Goal: Task Accomplishment & Management: Use online tool/utility

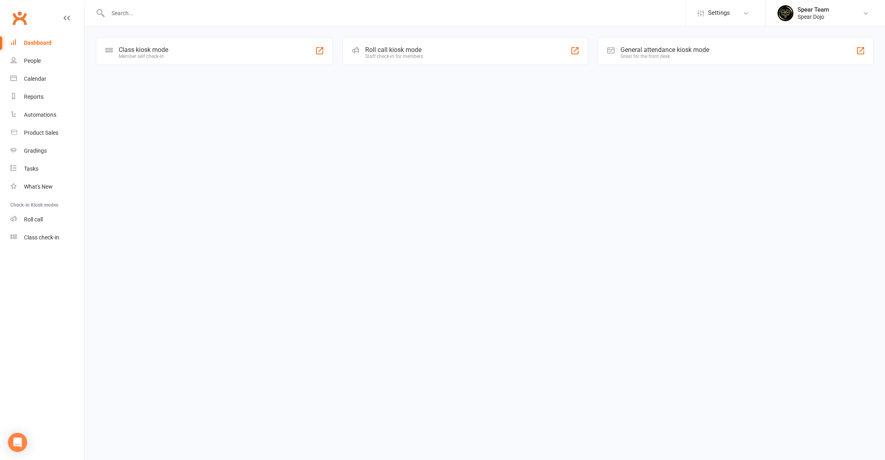
click at [425, 58] on div "Roll call kiosk mode Staff check-in for members" at bounding box center [465, 52] width 245 height 28
click at [154, 56] on div "Member self check-in" at bounding box center [144, 57] width 50 height 6
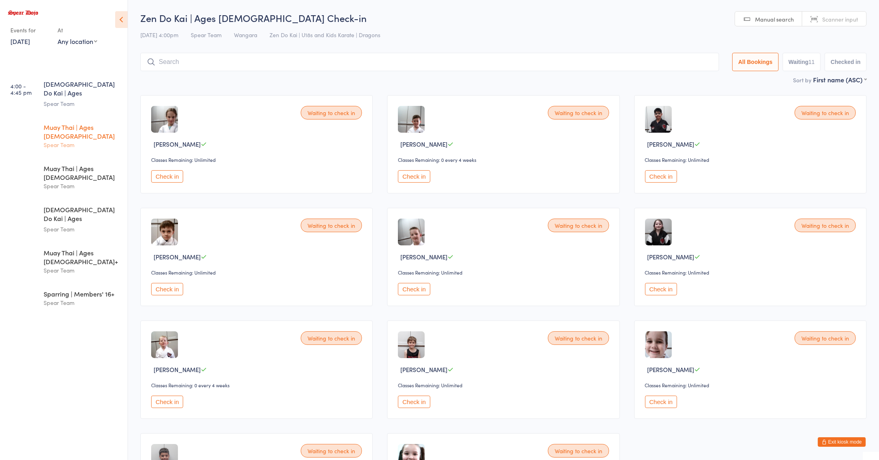
click at [80, 140] on div "Spear Team" at bounding box center [82, 144] width 77 height 9
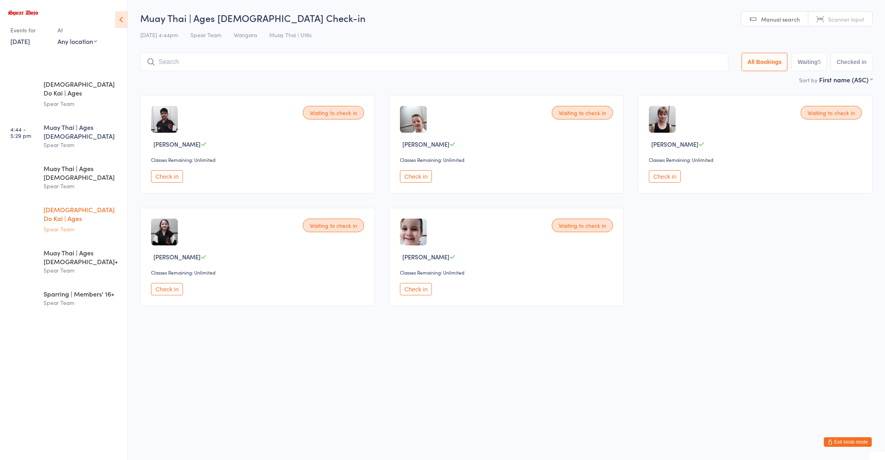
click at [71, 203] on div "Zen Do Kai | Ages [DEMOGRAPHIC_DATA] Spear Team" at bounding box center [86, 219] width 84 height 42
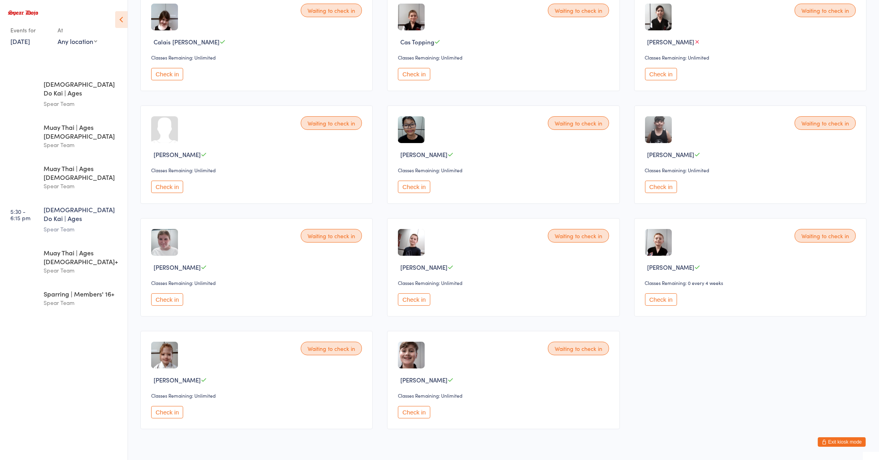
scroll to position [105, 0]
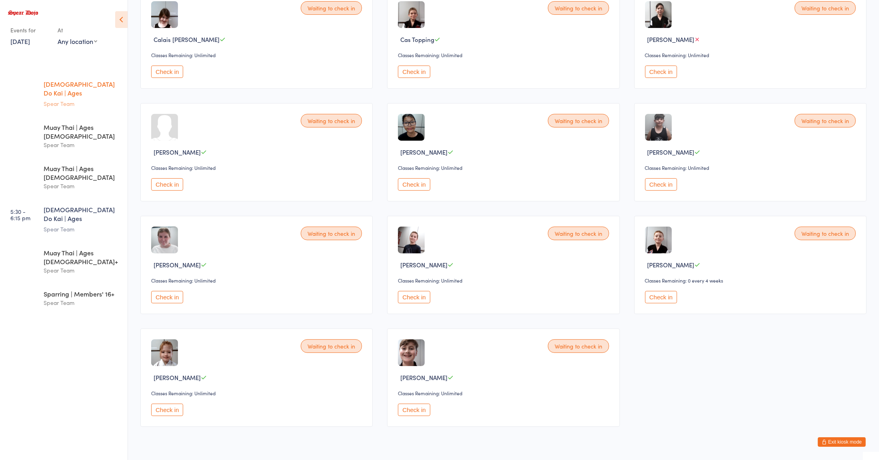
click at [74, 76] on div "Zen Do Kai | Ages [DEMOGRAPHIC_DATA] Spear Team" at bounding box center [86, 94] width 84 height 42
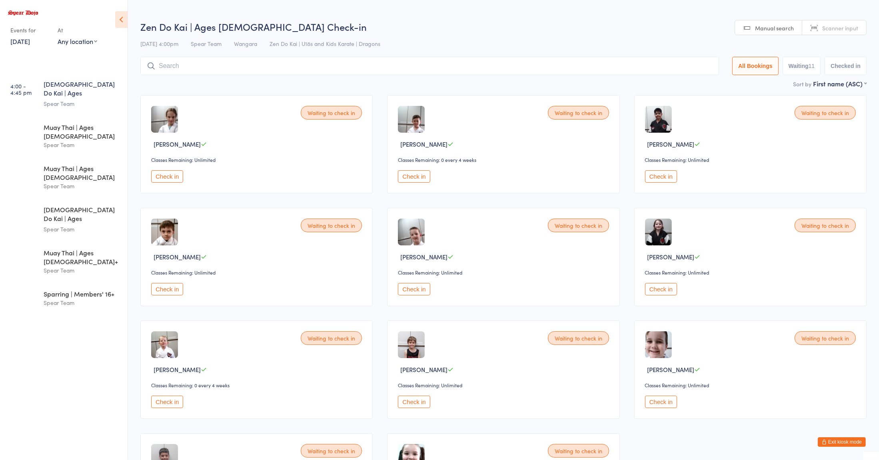
click at [179, 66] on input "search" at bounding box center [429, 66] width 578 height 18
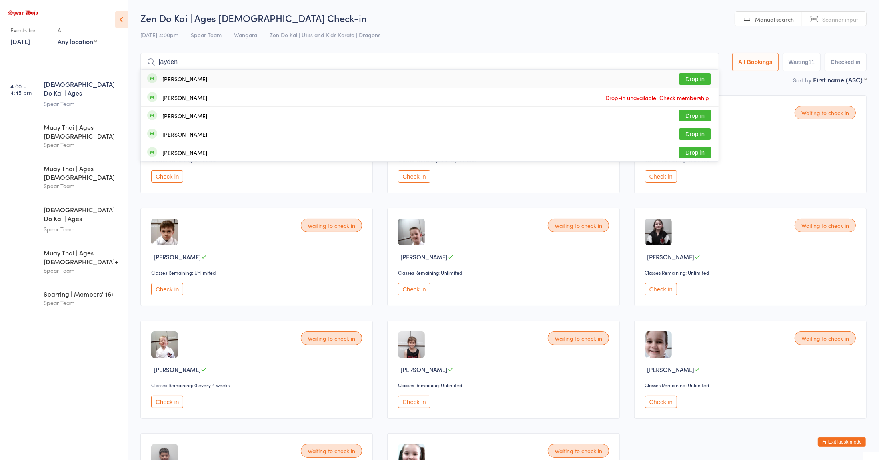
type input "jayden"
click at [299, 82] on div "[PERSON_NAME] Drop in" at bounding box center [430, 79] width 578 height 18
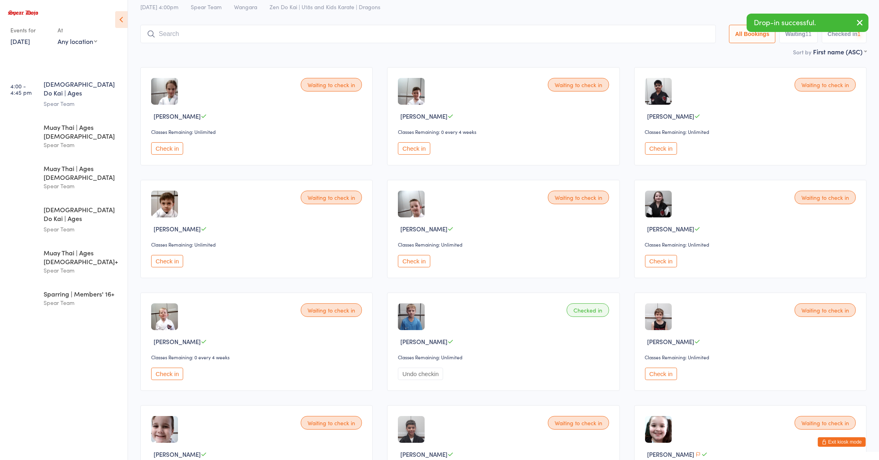
scroll to position [32, 0]
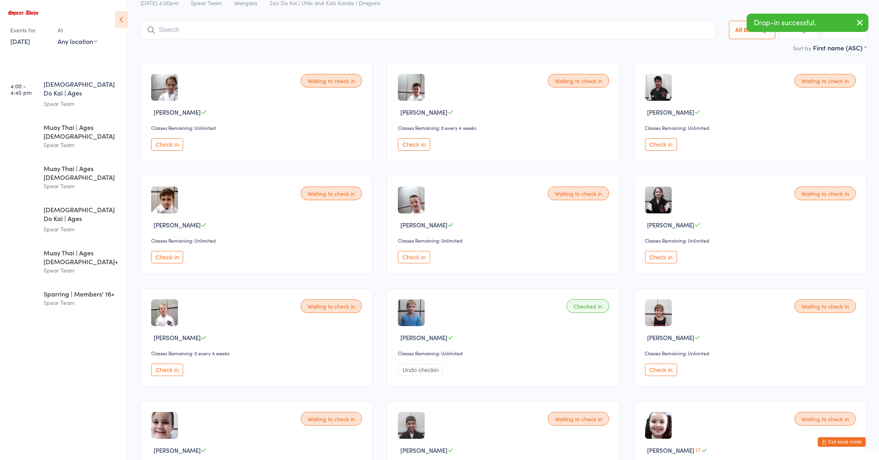
click at [664, 131] on div "Classes Remaining: Unlimited" at bounding box center [751, 127] width 213 height 7
click at [664, 148] on button "Check in" at bounding box center [661, 144] width 32 height 12
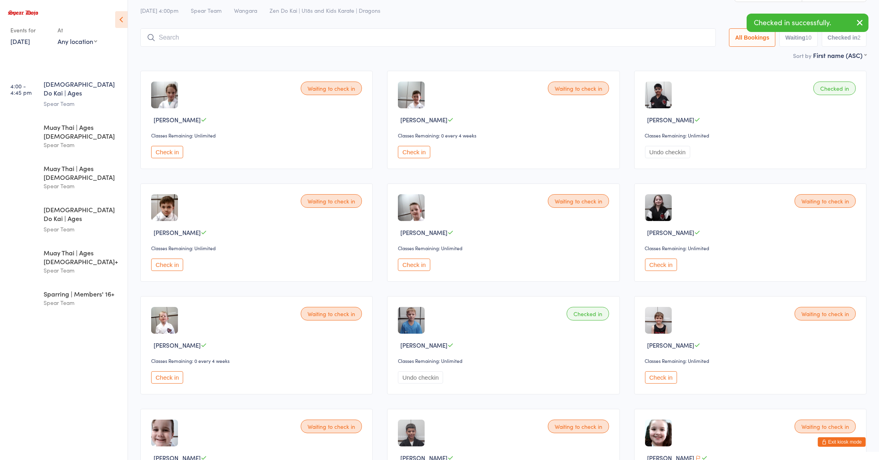
scroll to position [26, 0]
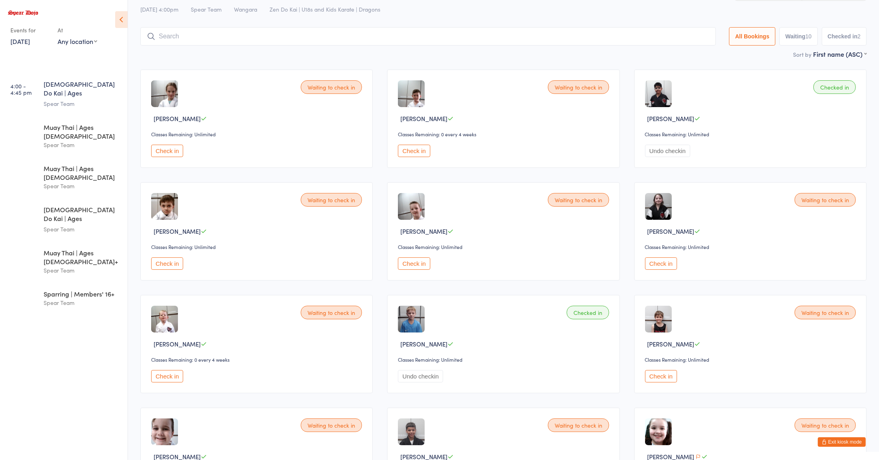
click at [416, 265] on button "Check in" at bounding box center [414, 263] width 32 height 12
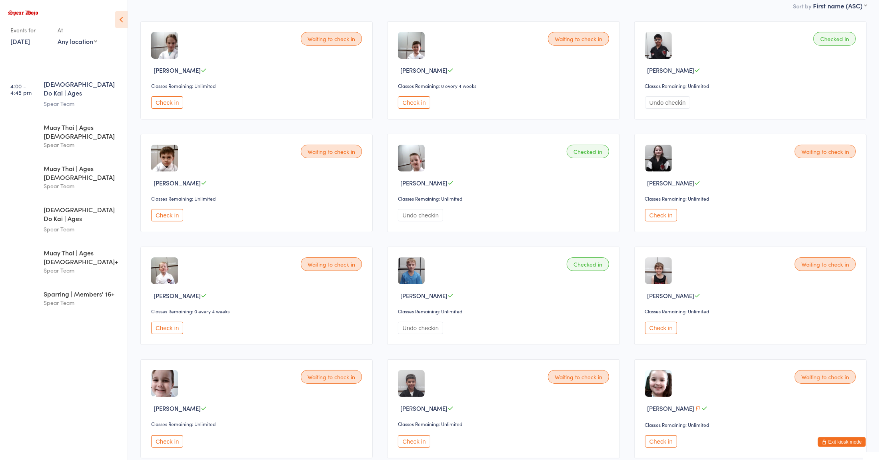
scroll to position [73, 0]
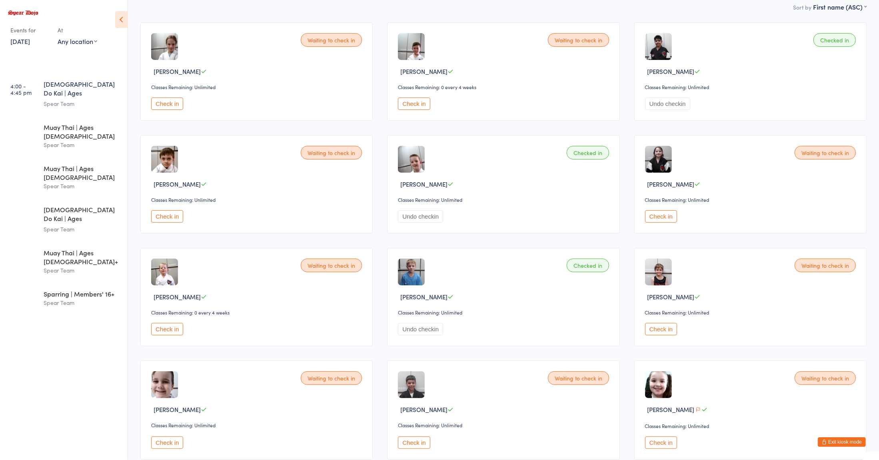
click at [421, 106] on button "Check in" at bounding box center [414, 104] width 32 height 12
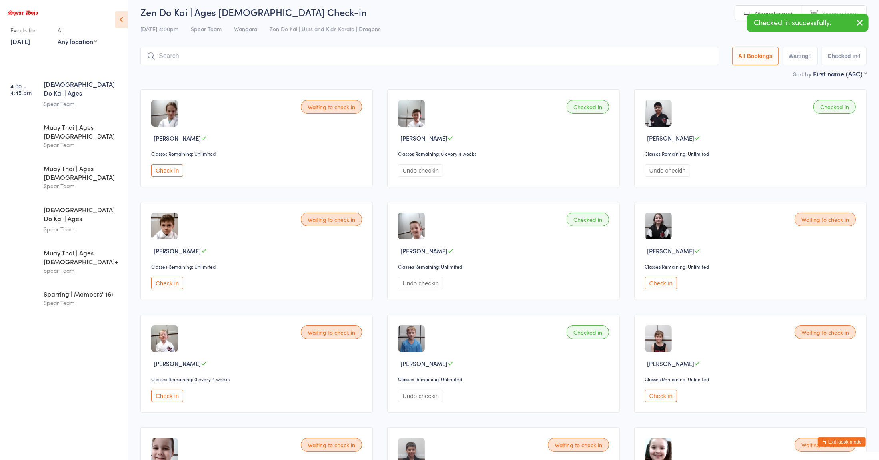
scroll to position [0, 0]
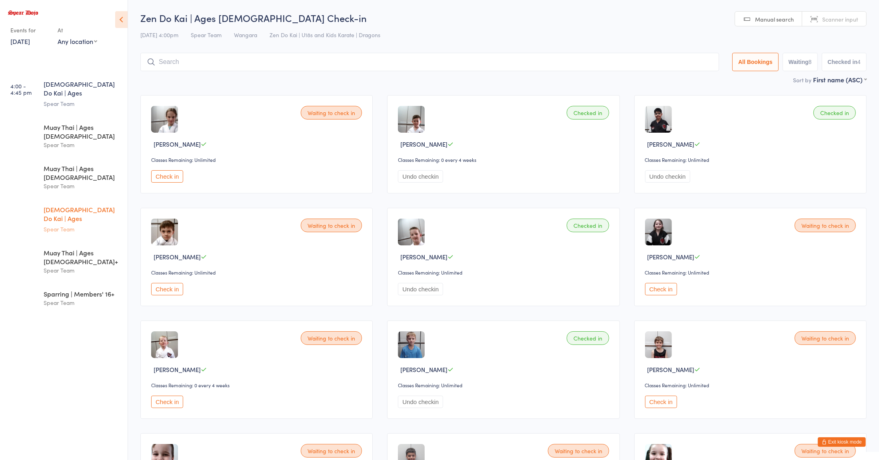
click at [75, 225] on div "Spear Team" at bounding box center [82, 229] width 77 height 9
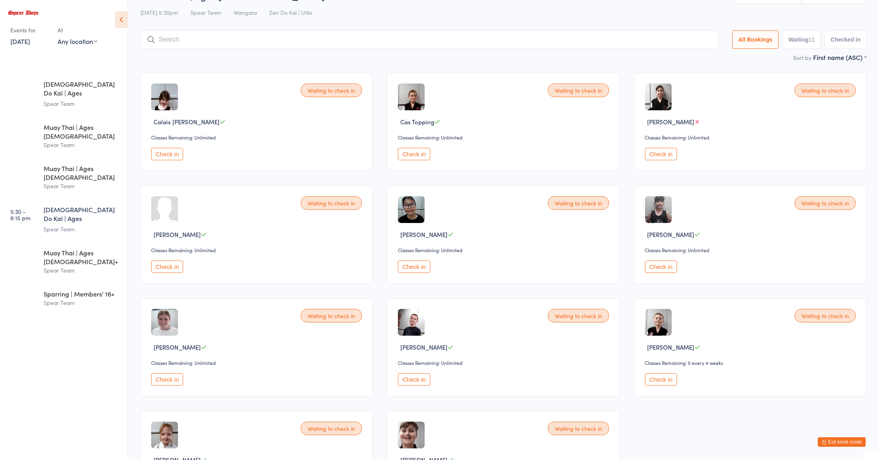
scroll to position [28, 0]
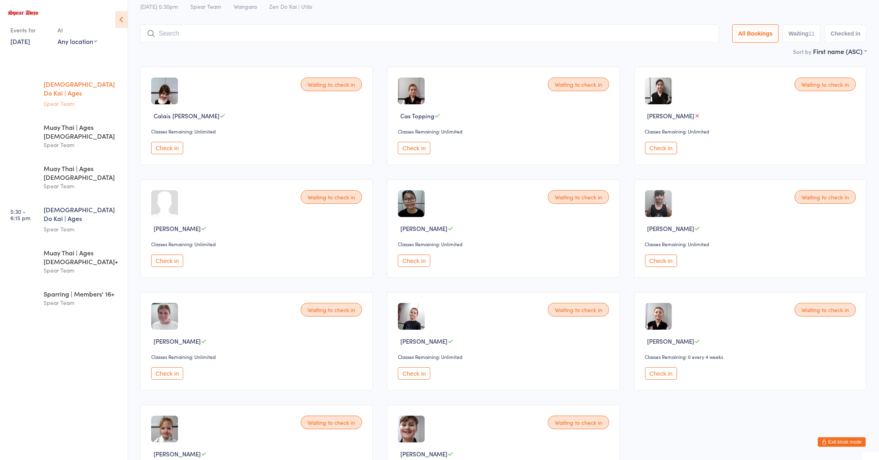
click at [91, 99] on div "Spear Team" at bounding box center [82, 103] width 77 height 9
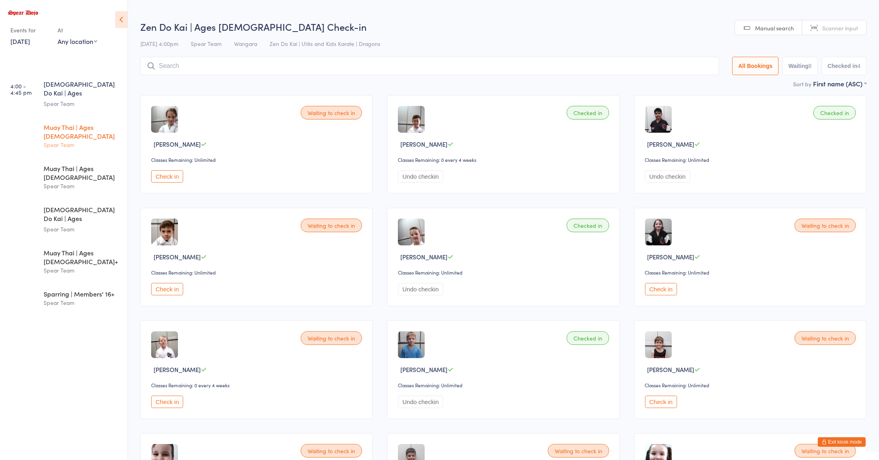
click at [90, 123] on div "Muay Thai | Ages [DEMOGRAPHIC_DATA]" at bounding box center [82, 132] width 77 height 18
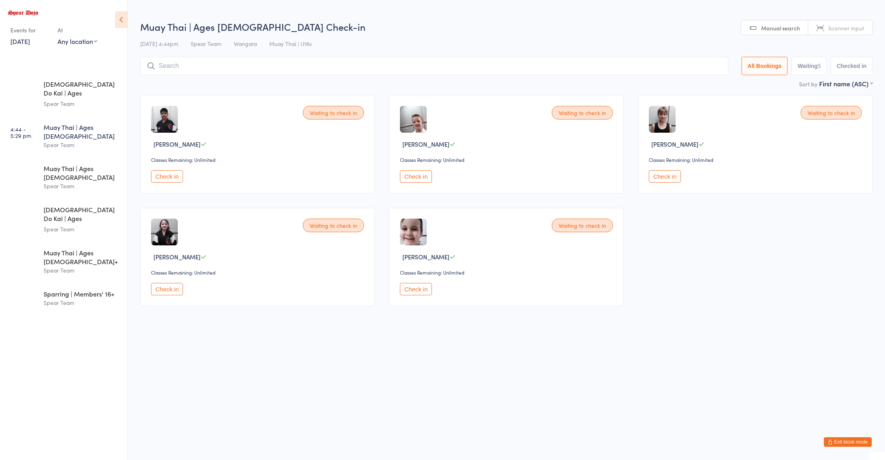
click at [550, 69] on input "search" at bounding box center [434, 66] width 588 height 18
click at [415, 174] on button "Check in" at bounding box center [416, 176] width 32 height 12
click at [459, 64] on input "search" at bounding box center [434, 66] width 588 height 18
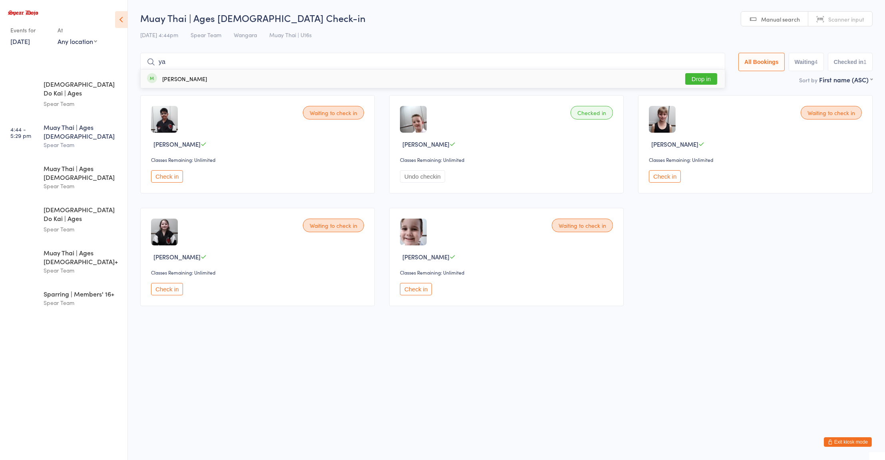
type input "y"
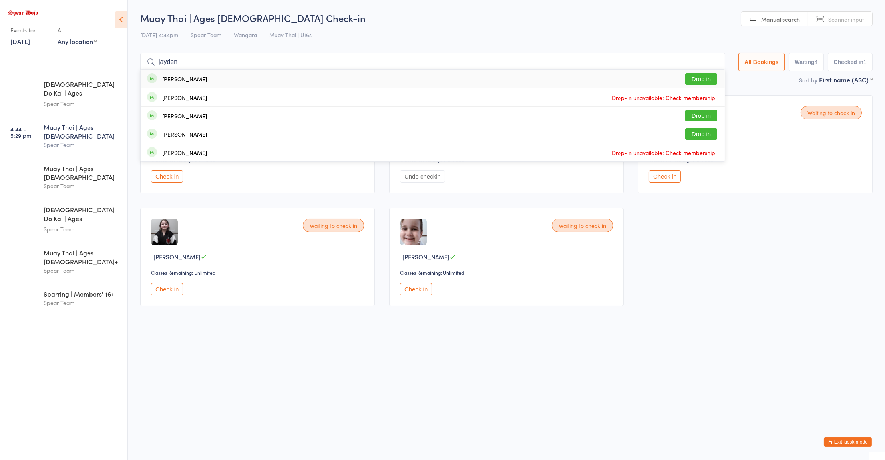
type input "jayden"
click at [694, 84] on button "Drop in" at bounding box center [702, 79] width 32 height 12
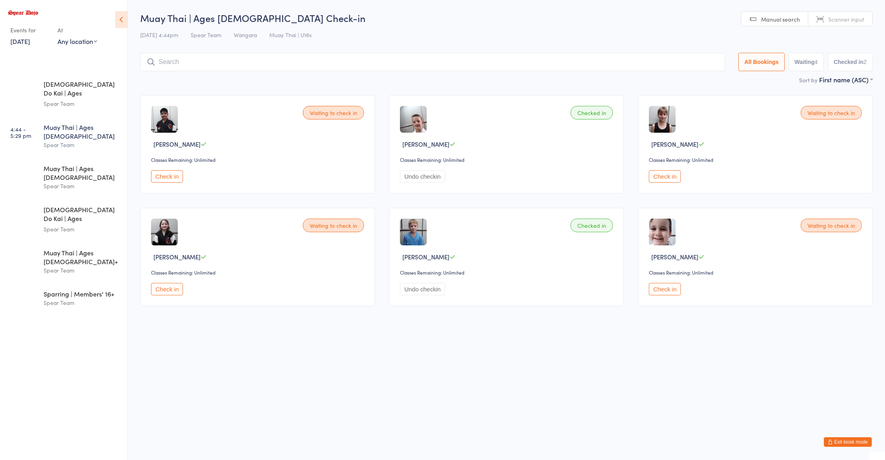
click at [164, 173] on button "Check in" at bounding box center [167, 176] width 32 height 12
click at [159, 175] on button "Undo checkin" at bounding box center [173, 176] width 45 height 12
click at [83, 99] on div "Spear Team" at bounding box center [82, 103] width 77 height 9
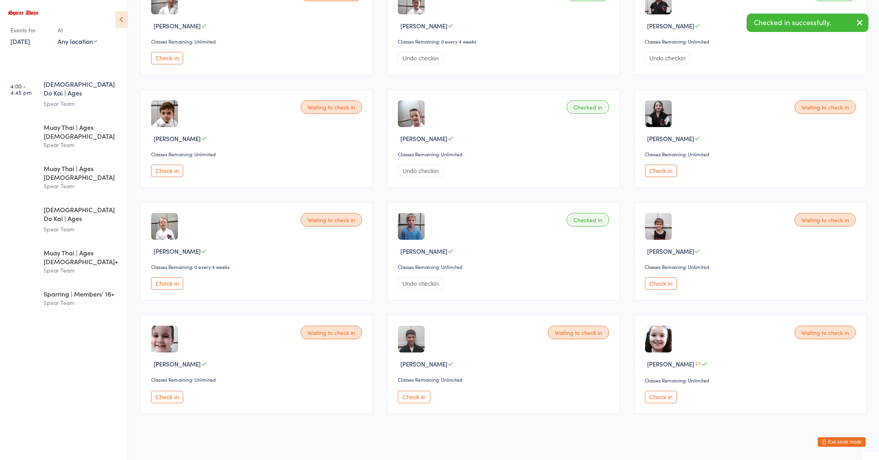
scroll to position [129, 0]
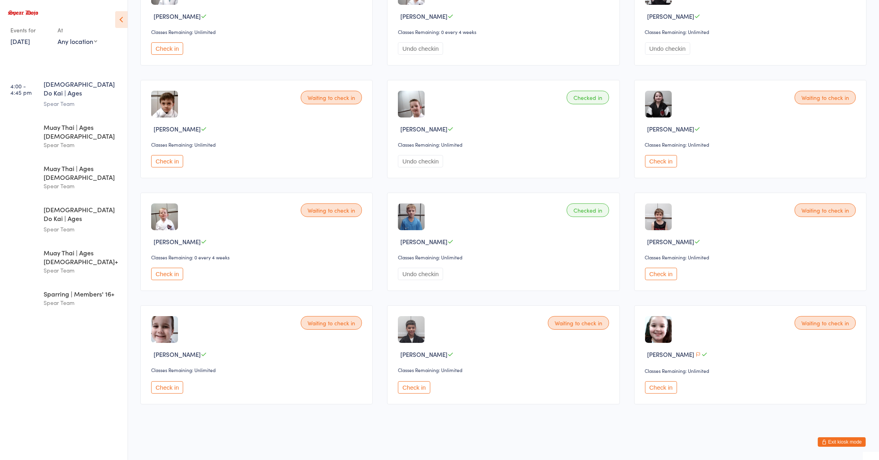
click at [170, 271] on button "Check in" at bounding box center [167, 274] width 32 height 12
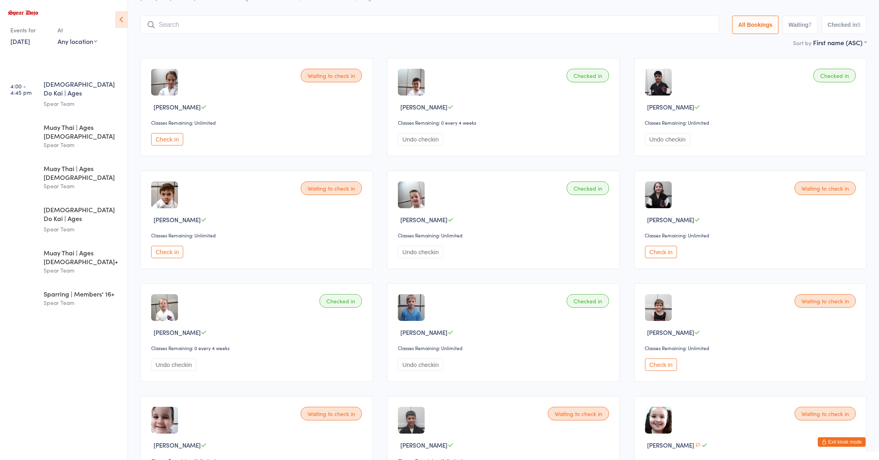
scroll to position [12, 0]
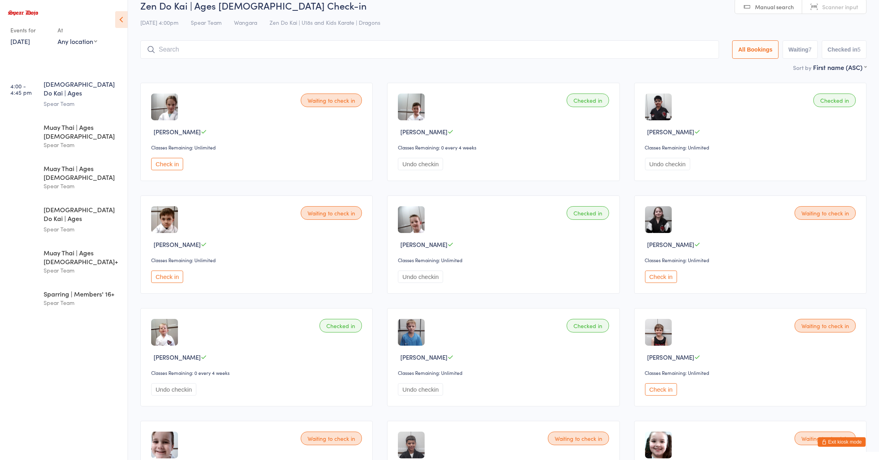
click at [173, 161] on button "Check in" at bounding box center [167, 164] width 32 height 12
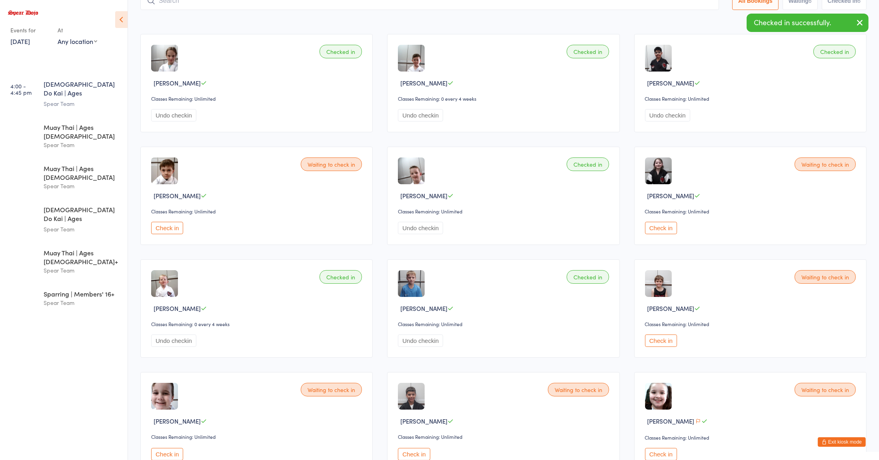
scroll to position [18, 0]
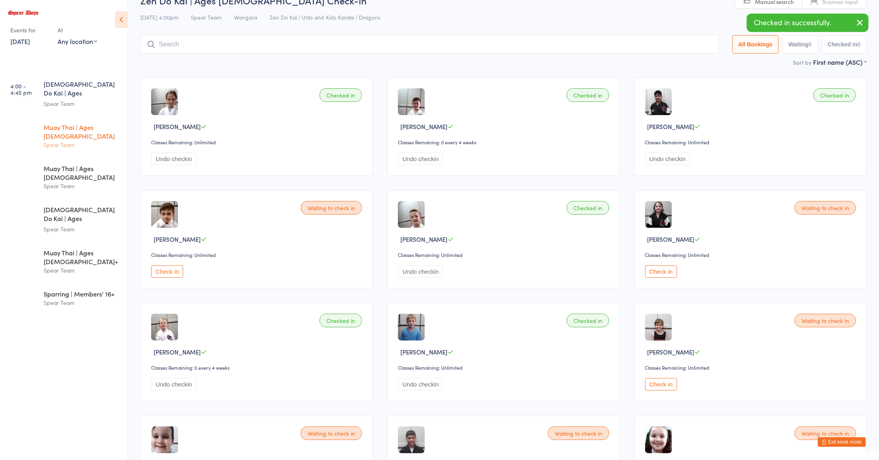
click at [54, 116] on div "Muay Thai | Ages [DEMOGRAPHIC_DATA] Spear Team" at bounding box center [86, 136] width 84 height 40
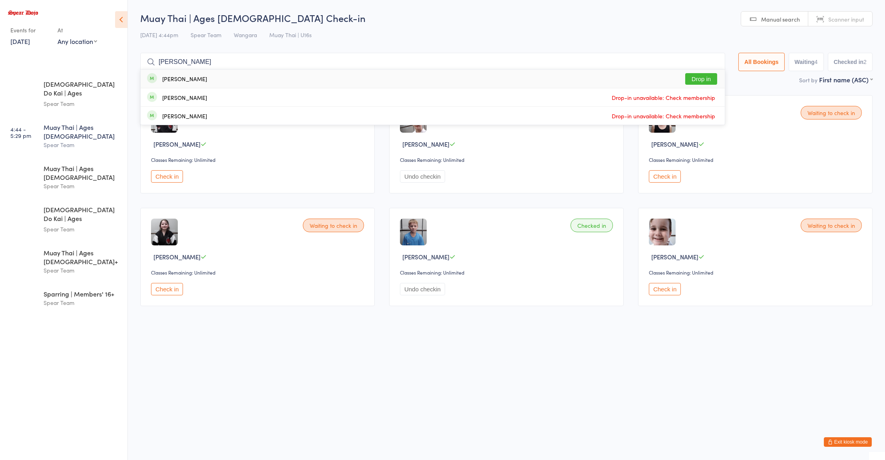
type input "[PERSON_NAME]"
click at [188, 76] on div "[PERSON_NAME]" at bounding box center [184, 79] width 45 height 6
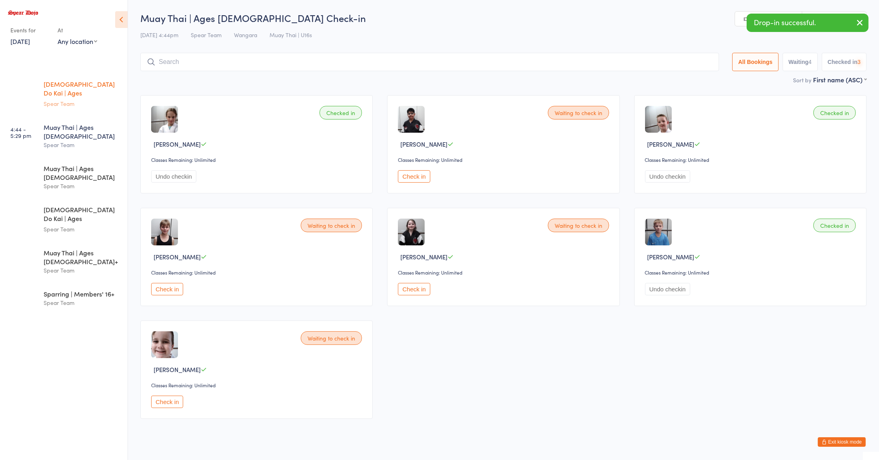
click at [73, 99] on div "Spear Team" at bounding box center [82, 103] width 77 height 9
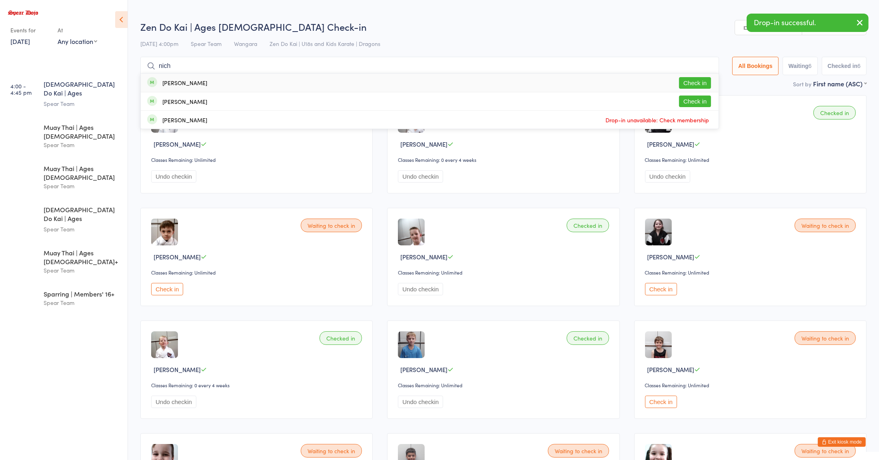
type input "nich"
click at [171, 104] on div "[PERSON_NAME]" at bounding box center [184, 101] width 45 height 6
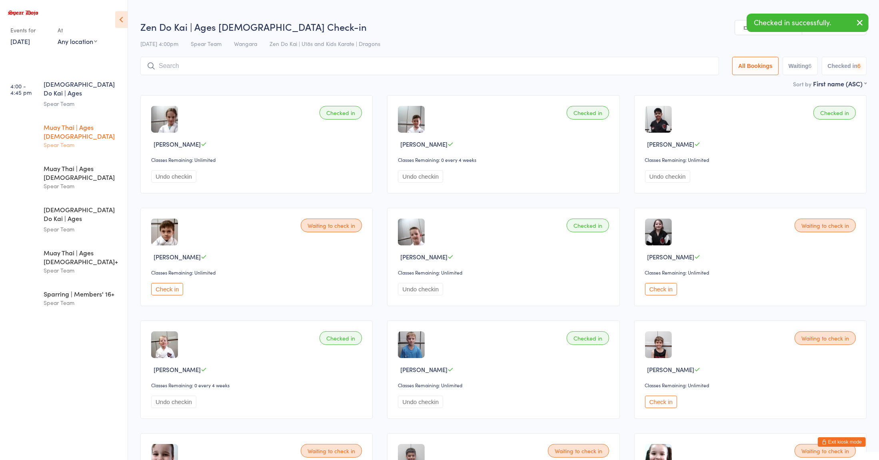
click at [72, 140] on div "Spear Team" at bounding box center [82, 144] width 77 height 9
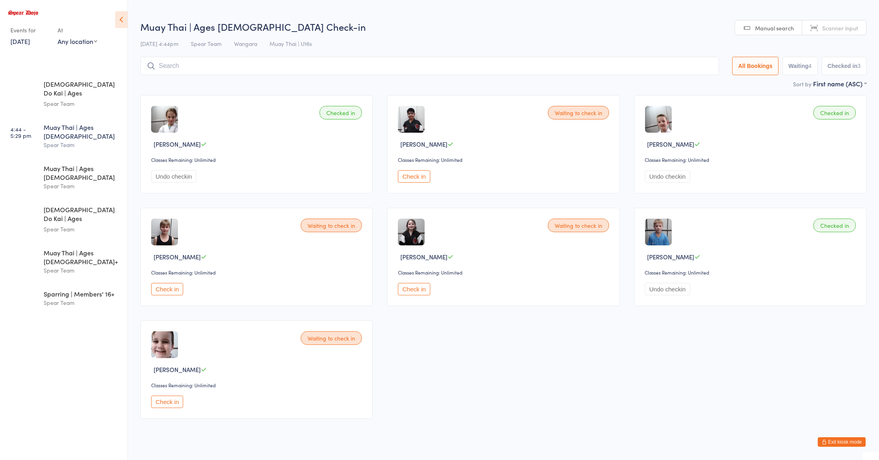
click at [666, 176] on button "Undo checkin" at bounding box center [667, 176] width 45 height 12
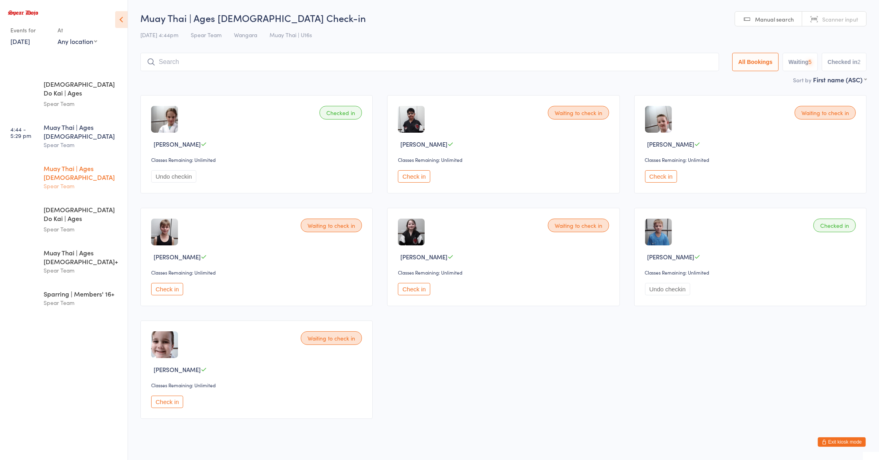
click at [82, 181] on div "Spear Team" at bounding box center [82, 185] width 77 height 9
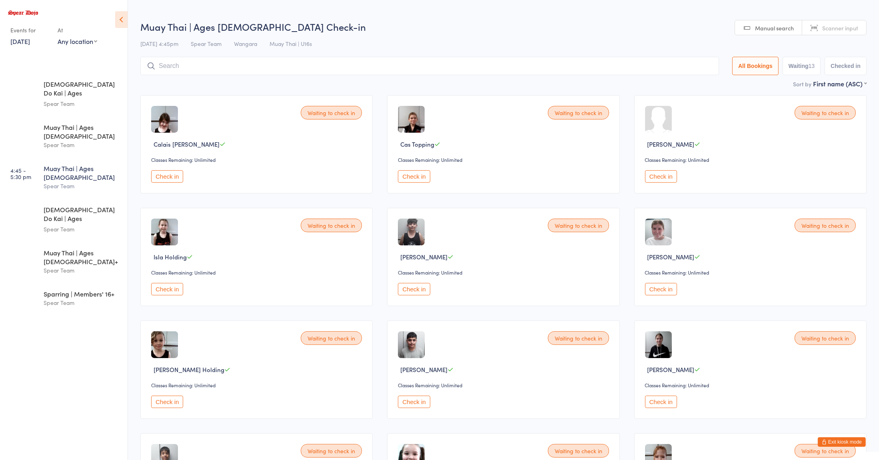
click at [586, 348] on div "Waiting to check in [PERSON_NAME] Classes Remaining: Unlimited Check in" at bounding box center [503, 370] width 232 height 98
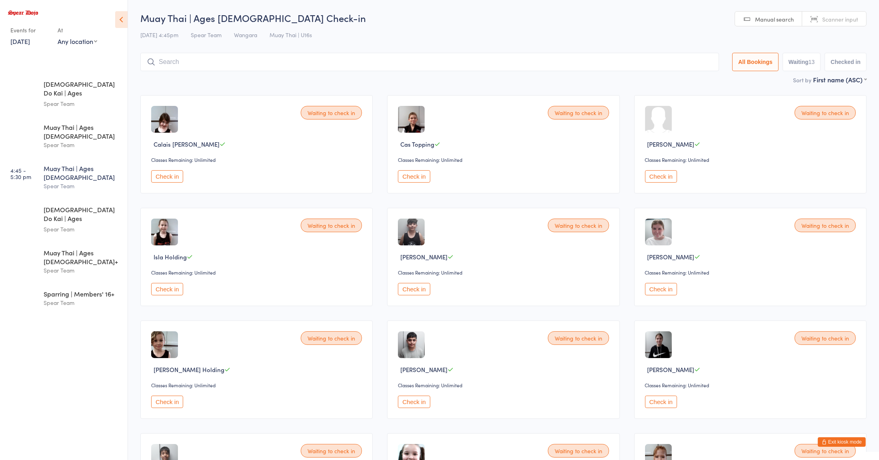
click at [73, 99] on div "Spear Team" at bounding box center [82, 103] width 77 height 9
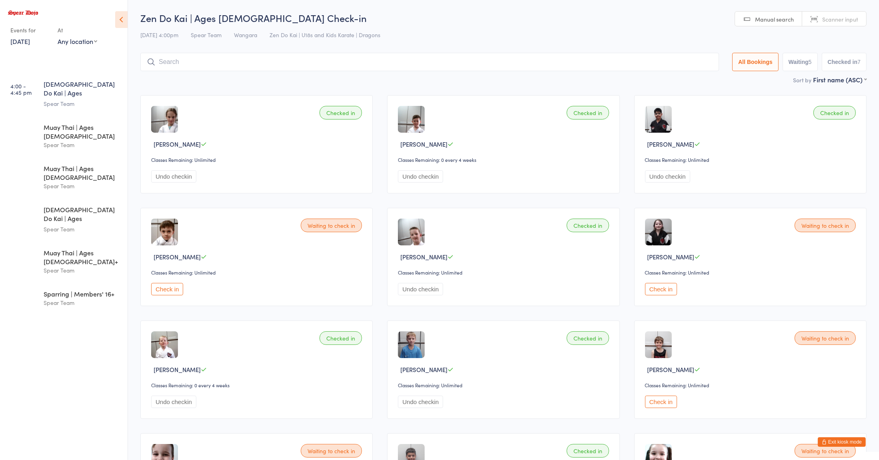
click at [190, 69] on input "search" at bounding box center [429, 62] width 578 height 18
type input "[PERSON_NAME]"
click at [174, 80] on div "[PERSON_NAME]" at bounding box center [184, 79] width 45 height 6
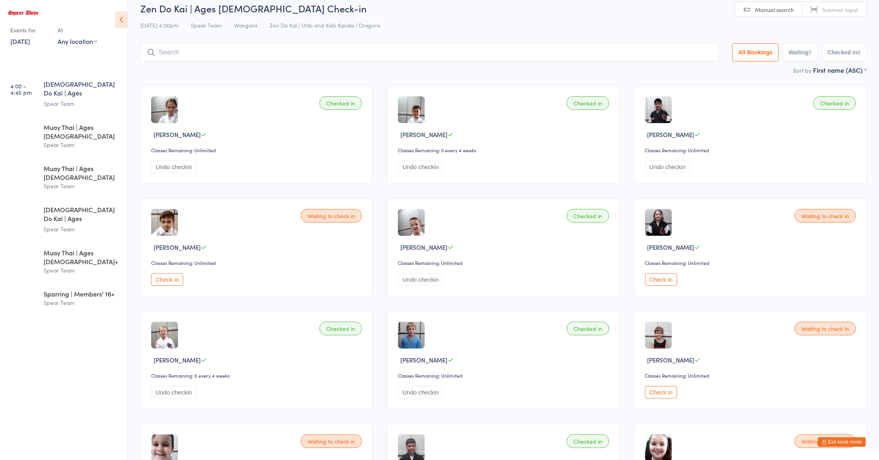
scroll to position [6, 0]
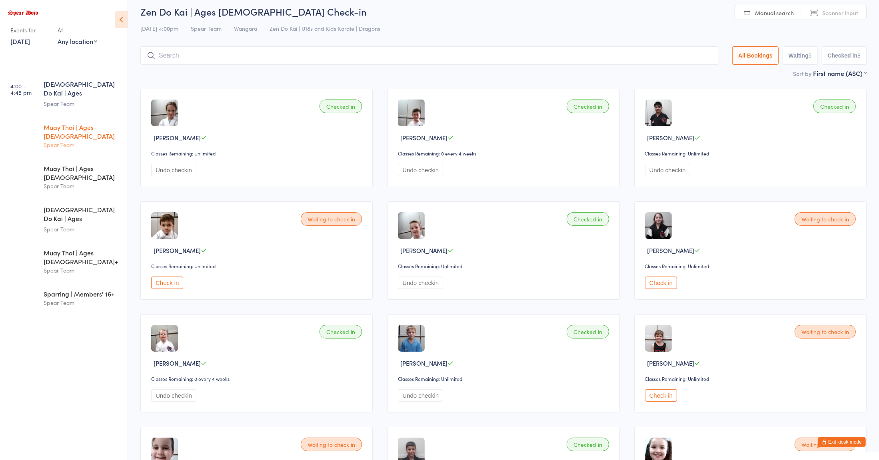
click at [69, 140] on div "Spear Team" at bounding box center [82, 144] width 77 height 9
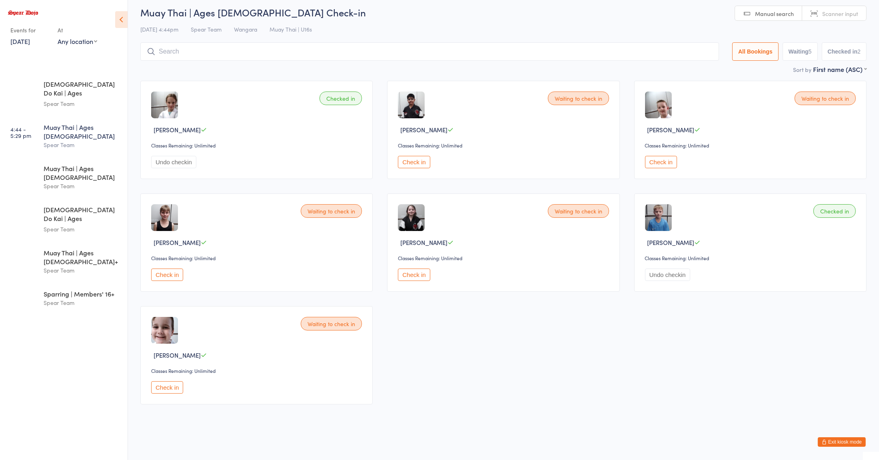
scroll to position [6, 0]
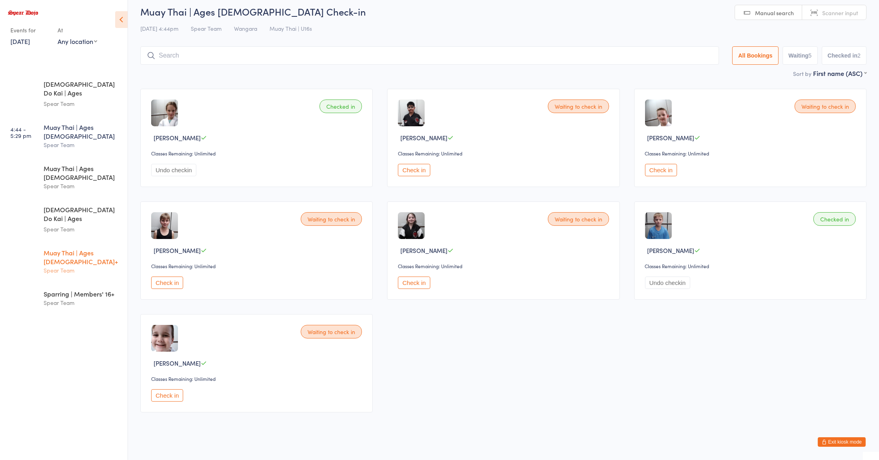
click at [77, 266] on div "Spear Team" at bounding box center [82, 270] width 77 height 9
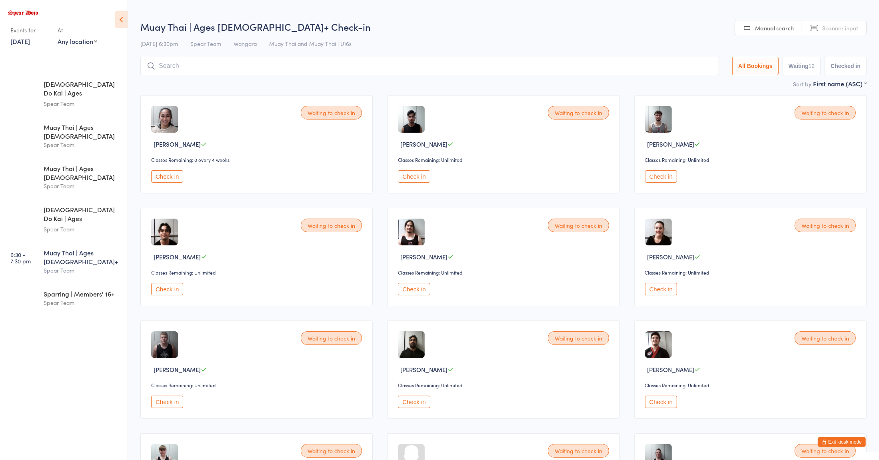
click at [171, 288] on button "Check in" at bounding box center [167, 289] width 32 height 12
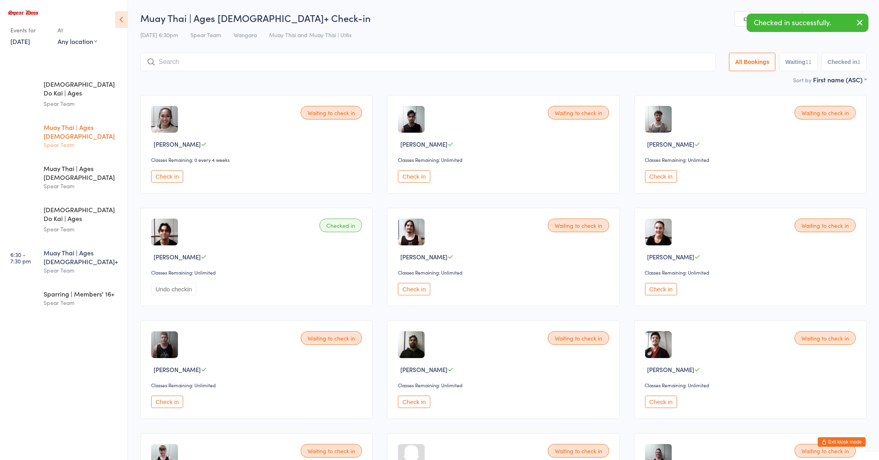
click at [90, 140] on div "Spear Team" at bounding box center [82, 144] width 77 height 9
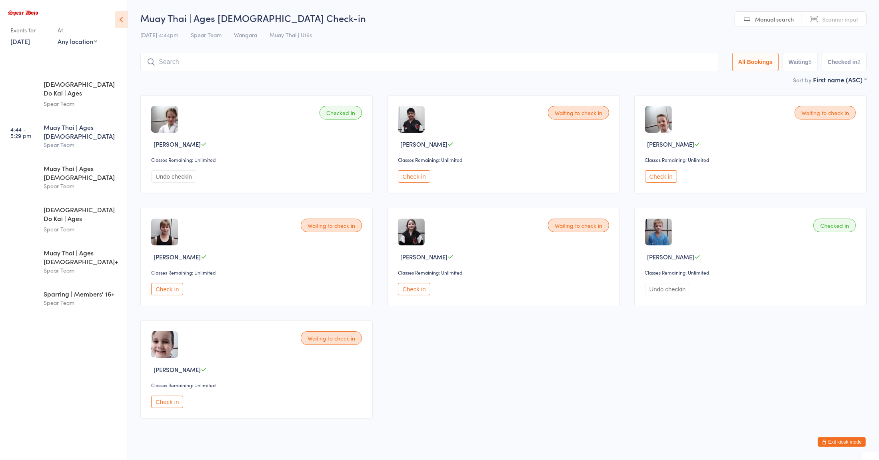
click at [56, 140] on div "Spear Team" at bounding box center [82, 144] width 77 height 9
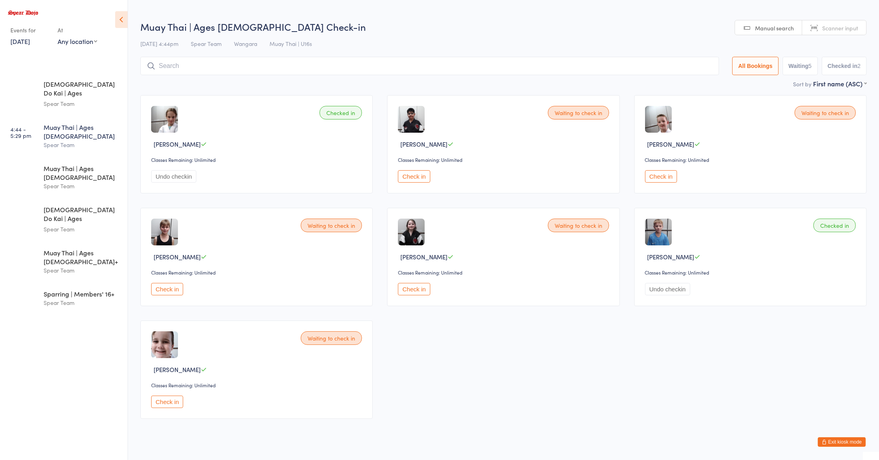
click at [168, 291] on button "Check in" at bounding box center [167, 289] width 32 height 12
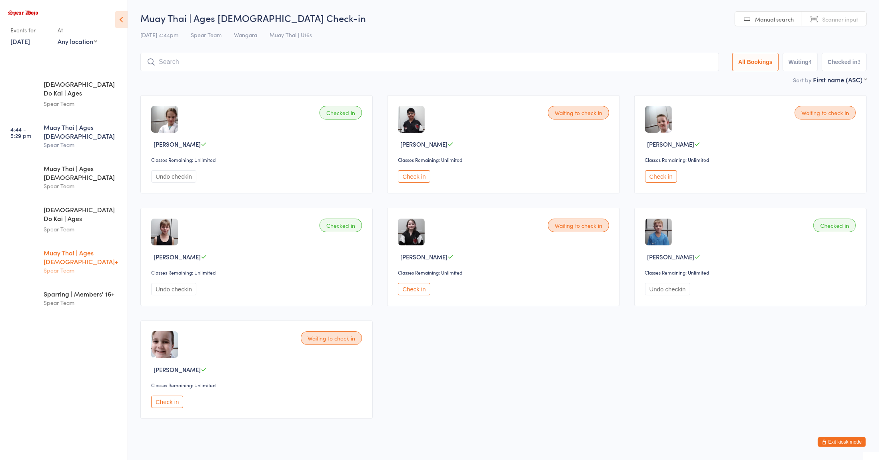
click at [72, 266] on div "Spear Team" at bounding box center [82, 270] width 77 height 9
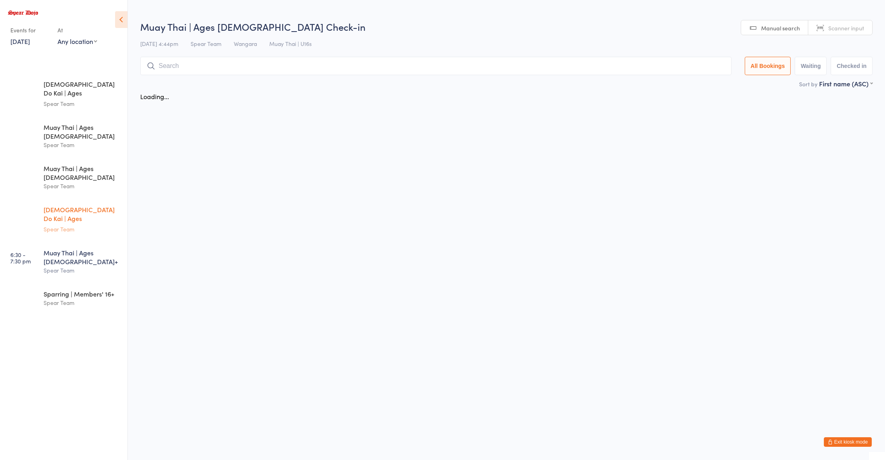
click at [77, 225] on div "Spear Team" at bounding box center [82, 229] width 77 height 9
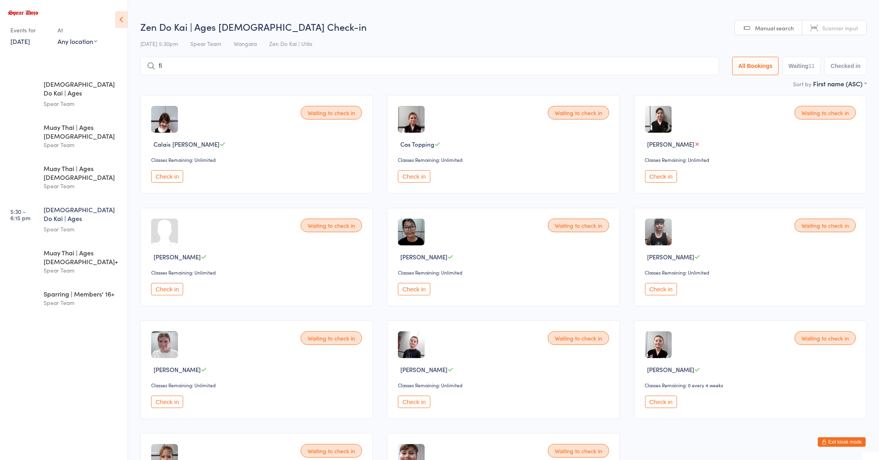
type input "f"
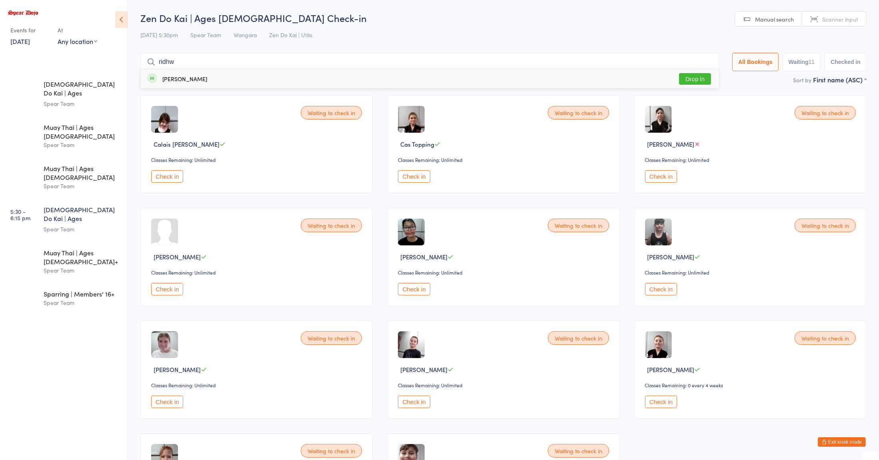
type input "ridhw"
click at [695, 82] on button "Drop in" at bounding box center [695, 79] width 32 height 12
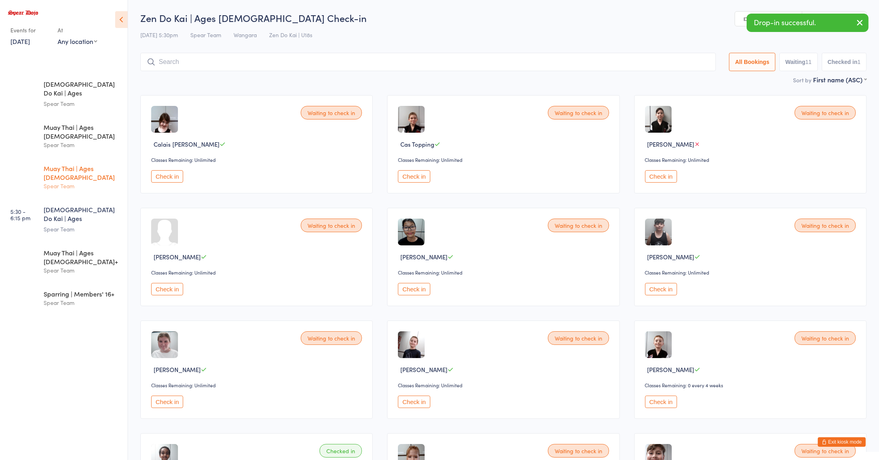
click at [80, 168] on div "Muay Thai | Ages [DEMOGRAPHIC_DATA] Spear Team" at bounding box center [86, 177] width 84 height 40
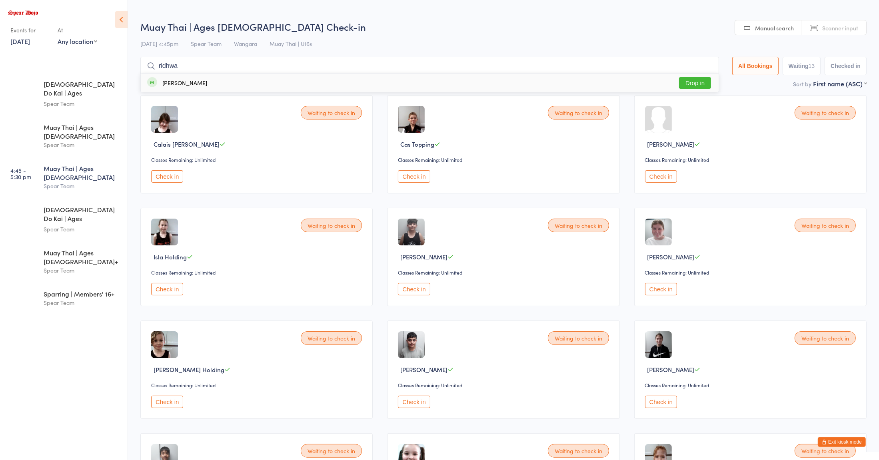
type input "ridhwa"
click at [690, 84] on button "Drop in" at bounding box center [695, 83] width 32 height 12
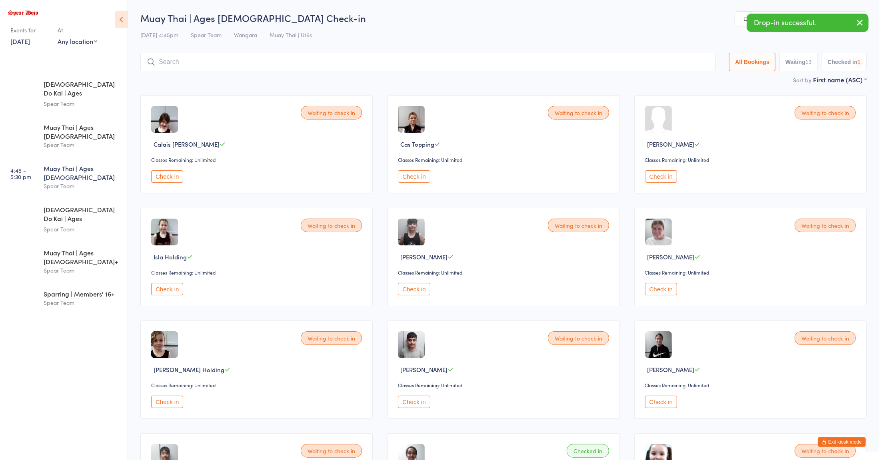
click at [516, 295] on div "Check in" at bounding box center [504, 289] width 213 height 12
click at [48, 225] on div "Spear Team" at bounding box center [82, 229] width 77 height 9
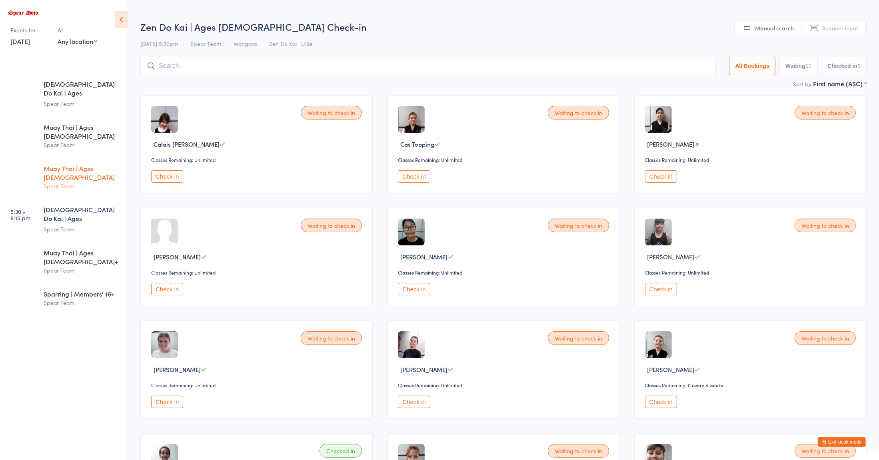
click at [72, 181] on div "Spear Team" at bounding box center [82, 185] width 77 height 9
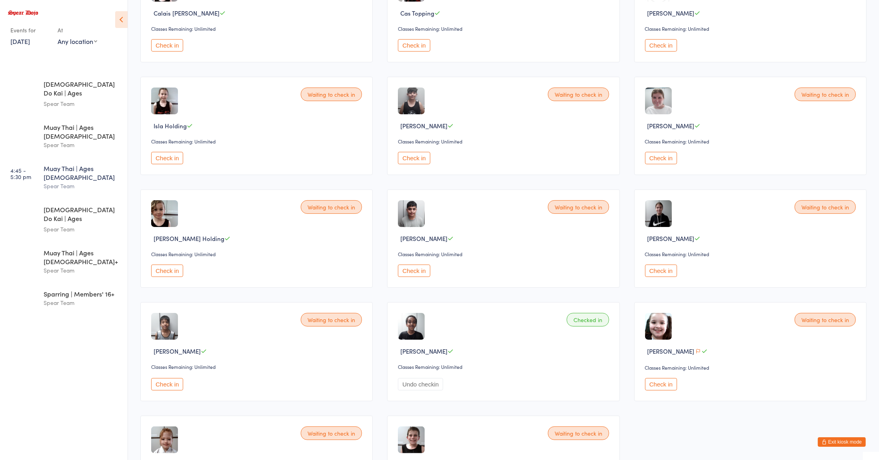
scroll to position [38, 0]
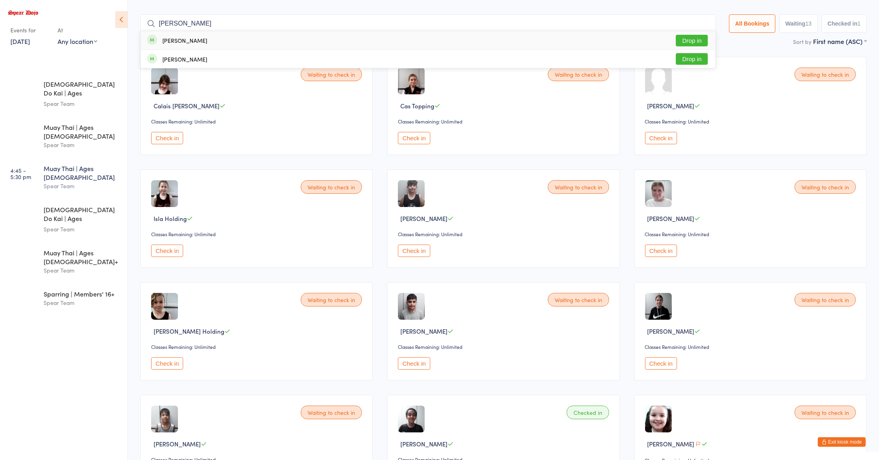
type input "[PERSON_NAME]"
click at [692, 44] on button "Drop in" at bounding box center [692, 41] width 32 height 12
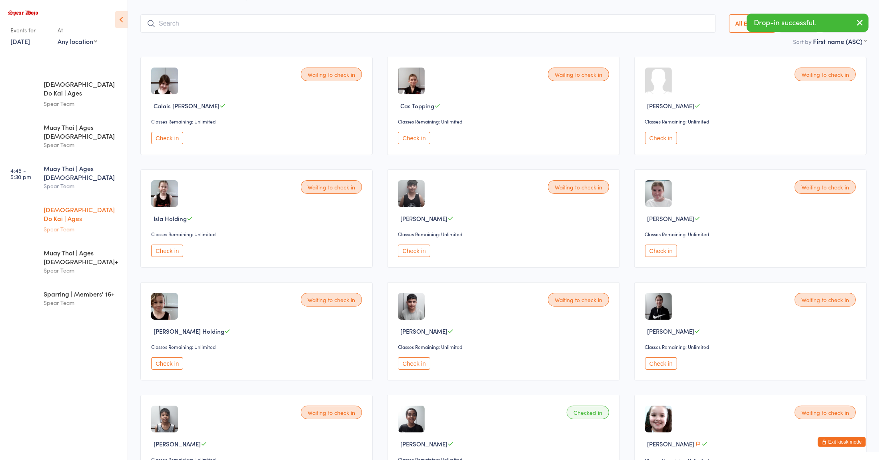
click at [56, 225] on div "Spear Team" at bounding box center [82, 229] width 77 height 9
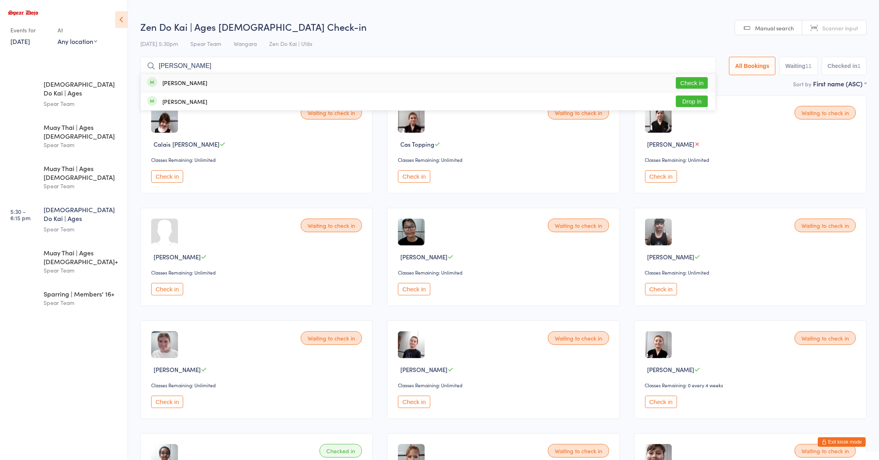
type input "[PERSON_NAME]"
click at [687, 86] on button "Check in" at bounding box center [692, 83] width 32 height 12
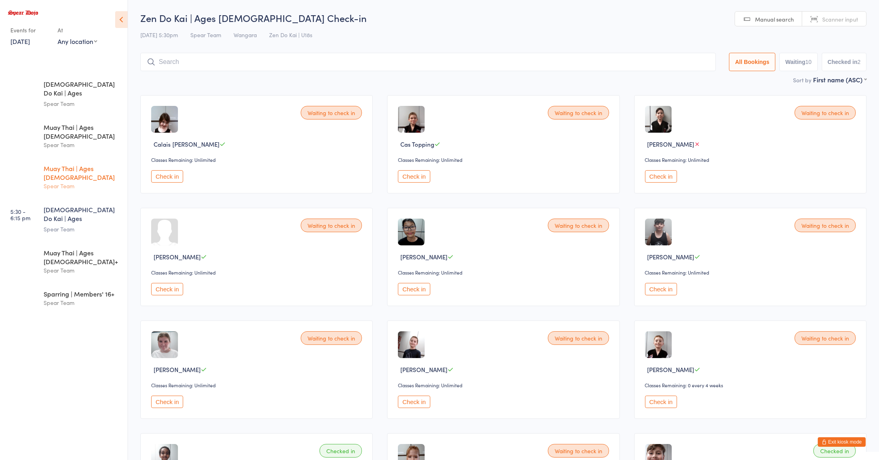
click at [86, 181] on div "Spear Team" at bounding box center [82, 185] width 77 height 9
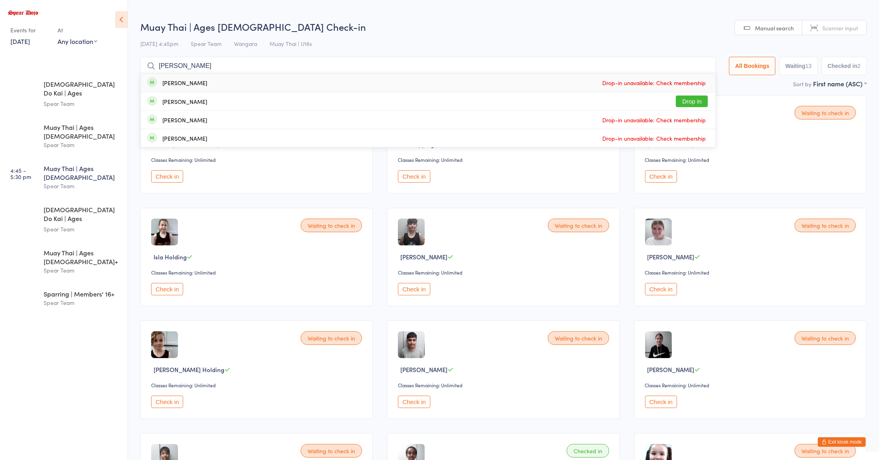
type input "[PERSON_NAME]"
click at [222, 104] on div "[PERSON_NAME] Drop in" at bounding box center [428, 101] width 574 height 18
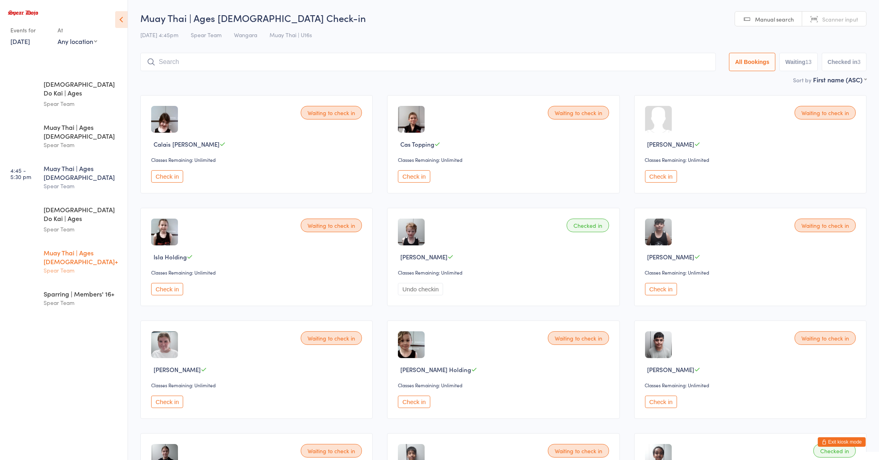
click at [84, 248] on div "Muay Thai | Ages [DEMOGRAPHIC_DATA]+" at bounding box center [82, 257] width 77 height 18
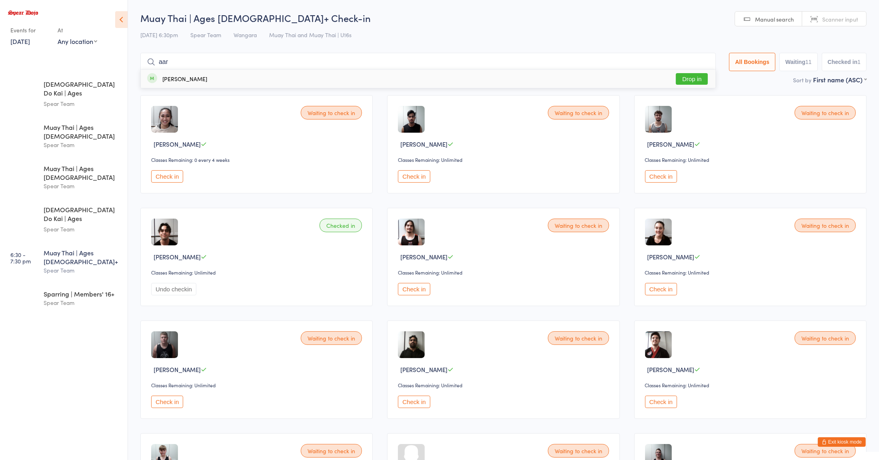
type input "aar"
click at [691, 79] on button "Drop in" at bounding box center [692, 79] width 32 height 12
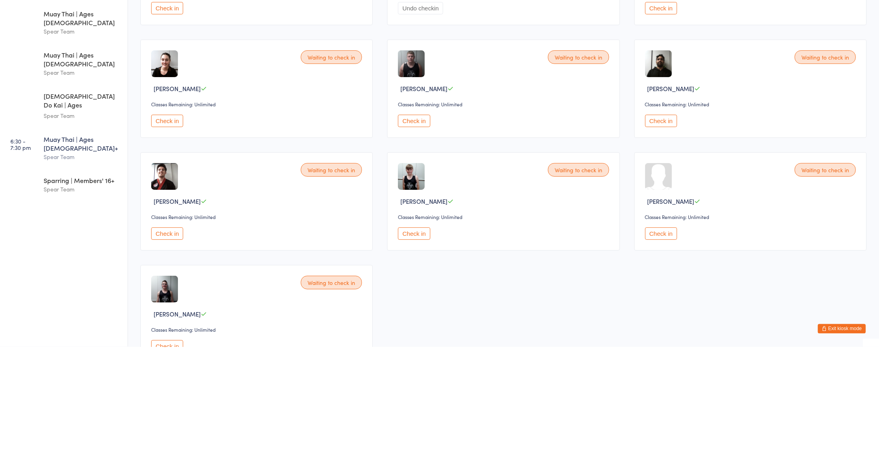
scroll to position [198, 0]
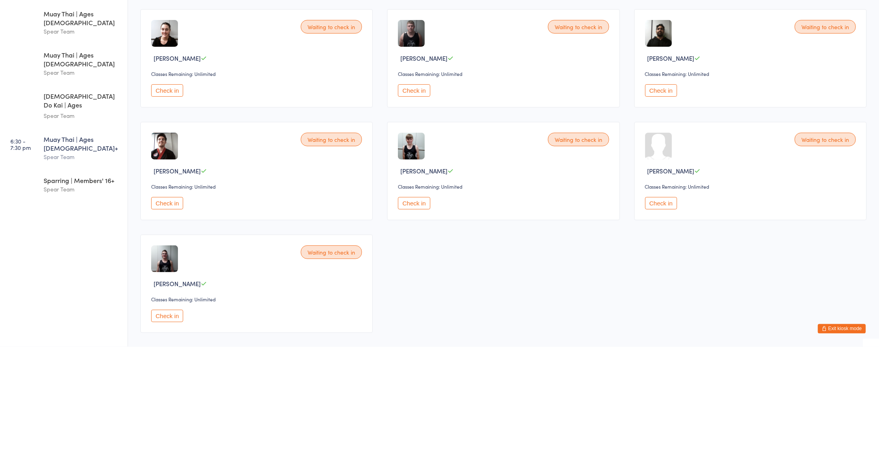
click at [665, 317] on button "Check in" at bounding box center [661, 316] width 32 height 12
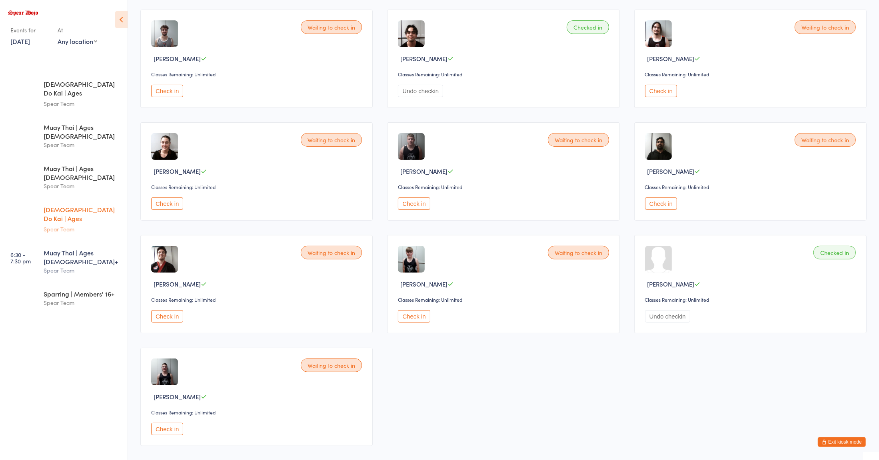
click at [93, 225] on div "Spear Team" at bounding box center [82, 229] width 77 height 9
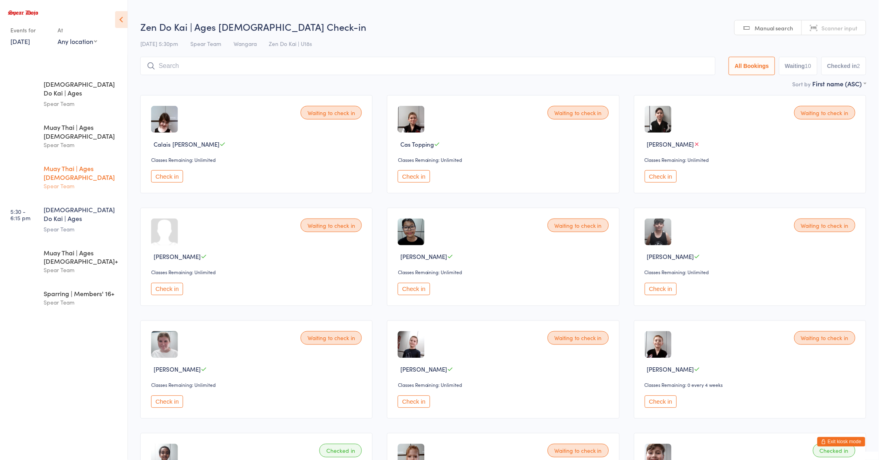
click at [94, 181] on div "Spear Team" at bounding box center [82, 185] width 77 height 9
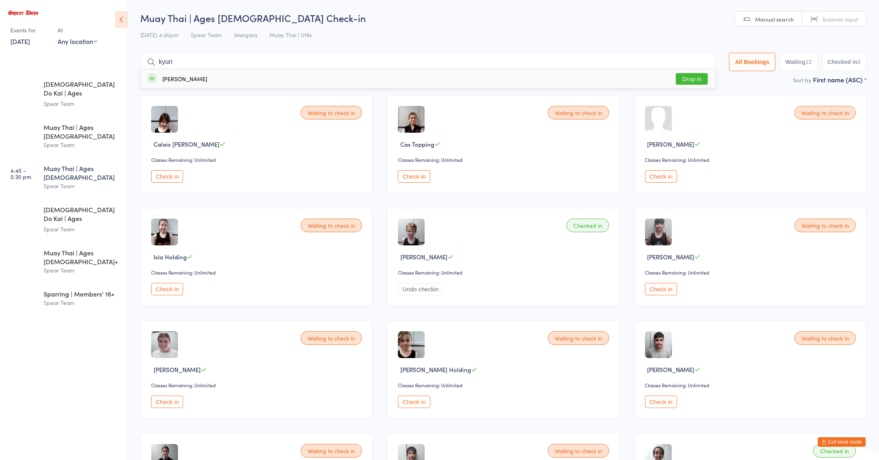
type input "kyuri"
click at [317, 86] on div "[PERSON_NAME] Drop in" at bounding box center [428, 79] width 574 height 18
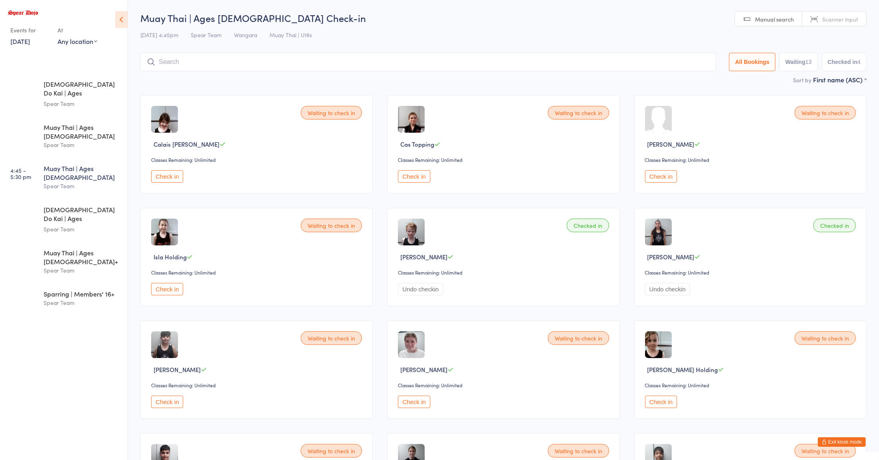
click at [343, 64] on input "search" at bounding box center [427, 62] width 575 height 18
type input "kam"
click at [694, 77] on button "Drop in" at bounding box center [692, 79] width 32 height 12
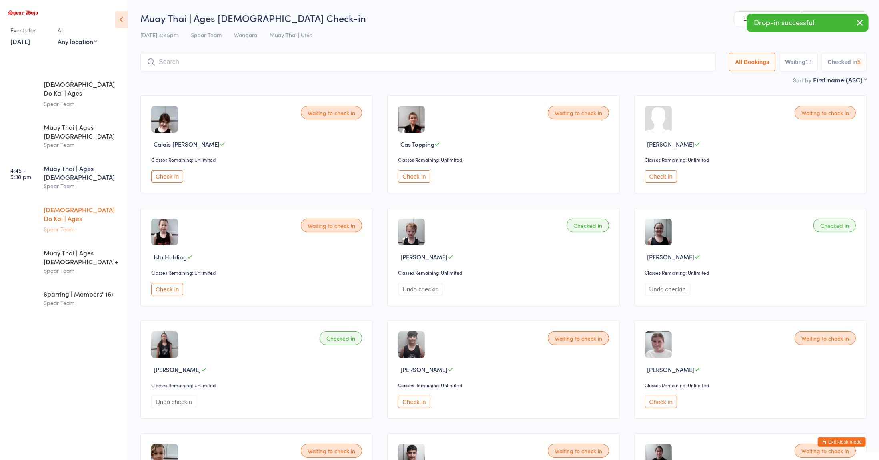
click at [52, 201] on div "Zen Do Kai | Ages [DEMOGRAPHIC_DATA] Spear Team" at bounding box center [86, 219] width 84 height 42
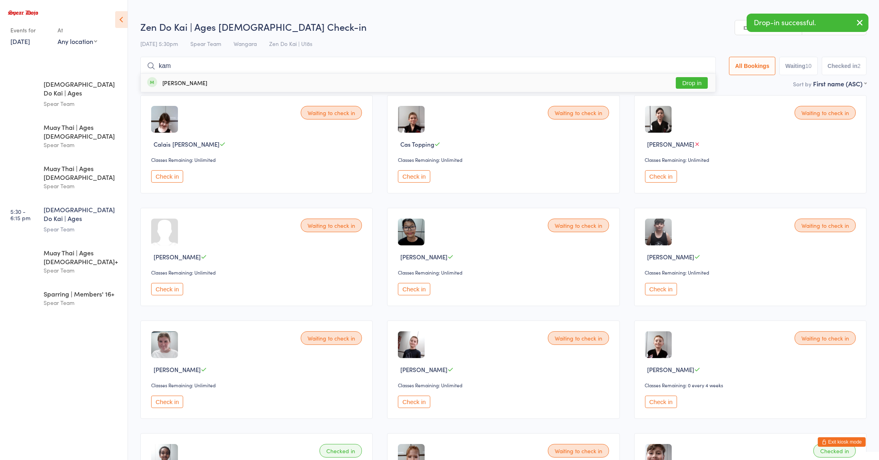
type input "kam"
click at [690, 83] on button "Drop in" at bounding box center [692, 83] width 32 height 12
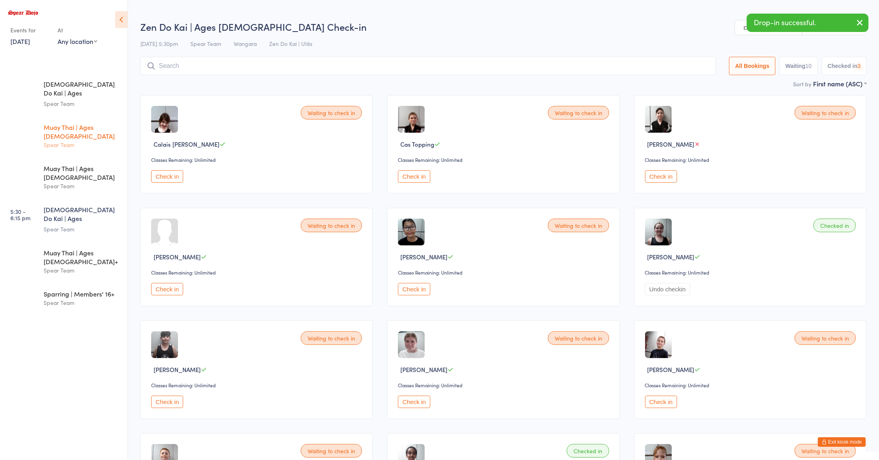
click at [96, 140] on div "Spear Team" at bounding box center [82, 144] width 77 height 9
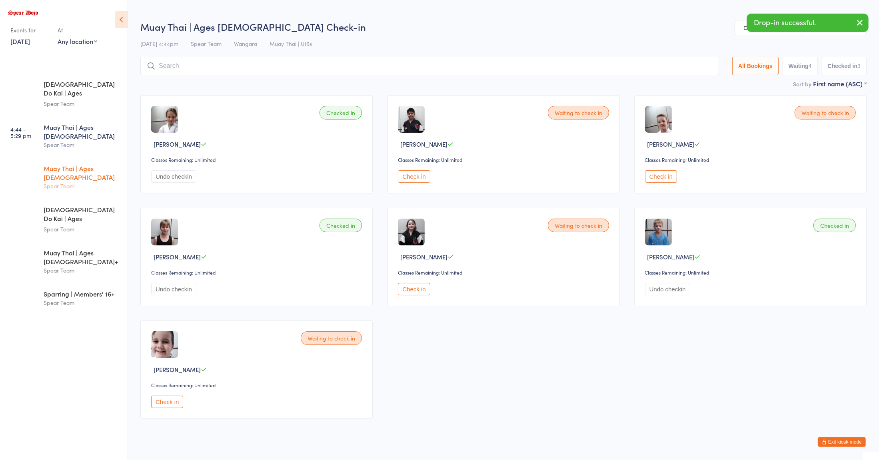
click at [94, 164] on div "Muay Thai | Ages [DEMOGRAPHIC_DATA]" at bounding box center [82, 173] width 77 height 18
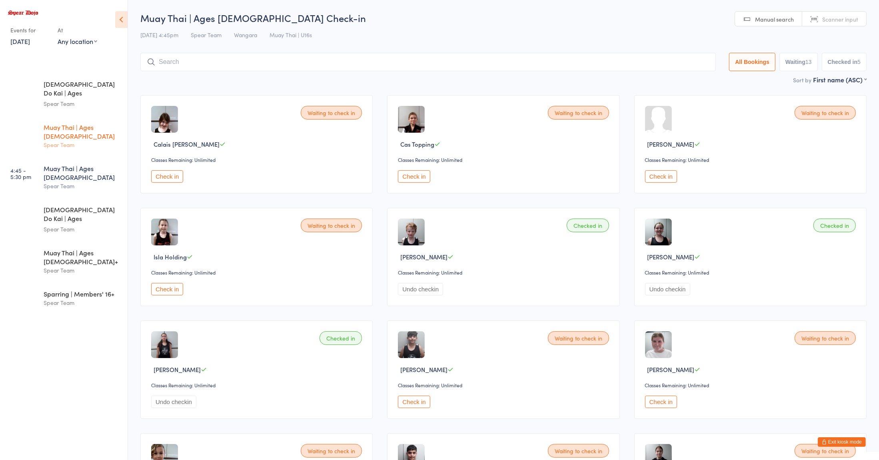
click at [90, 140] on div "Spear Team" at bounding box center [82, 144] width 77 height 9
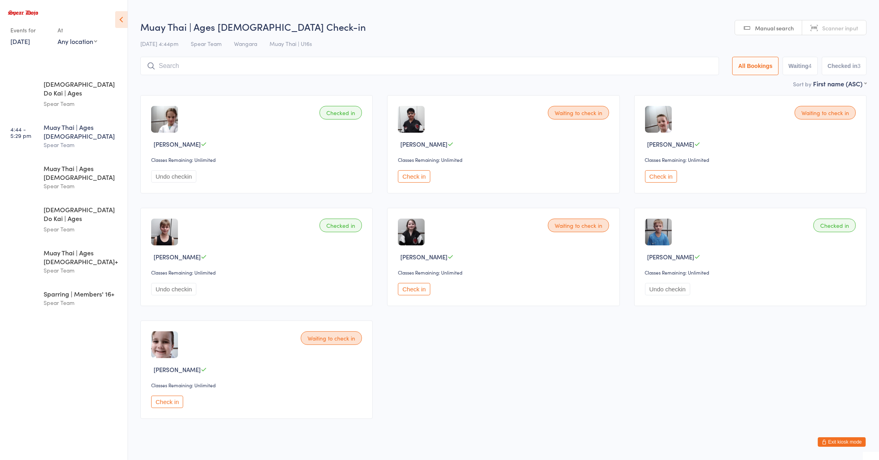
click at [845, 65] on button "Checked in 3" at bounding box center [843, 66] width 45 height 18
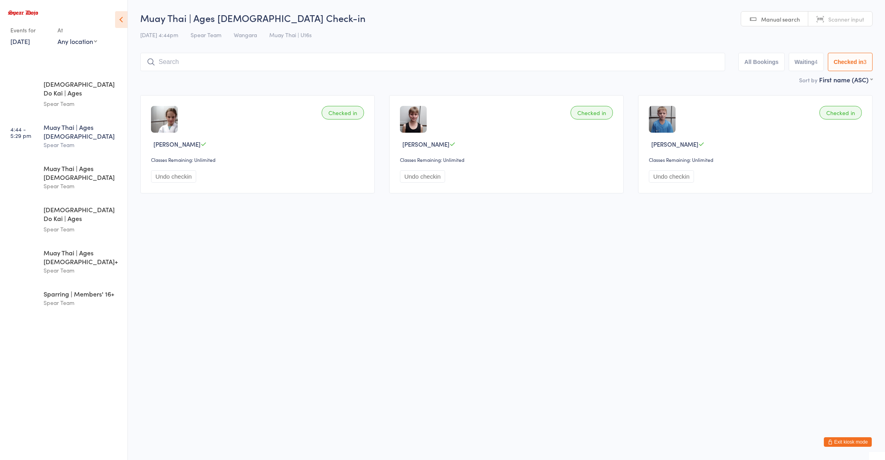
click at [555, 65] on input "search" at bounding box center [432, 62] width 585 height 18
type input "kynan"
click at [207, 85] on div "[PERSON_NAME] Drop in" at bounding box center [433, 79] width 584 height 18
click at [76, 181] on div "Spear Team" at bounding box center [82, 185] width 77 height 9
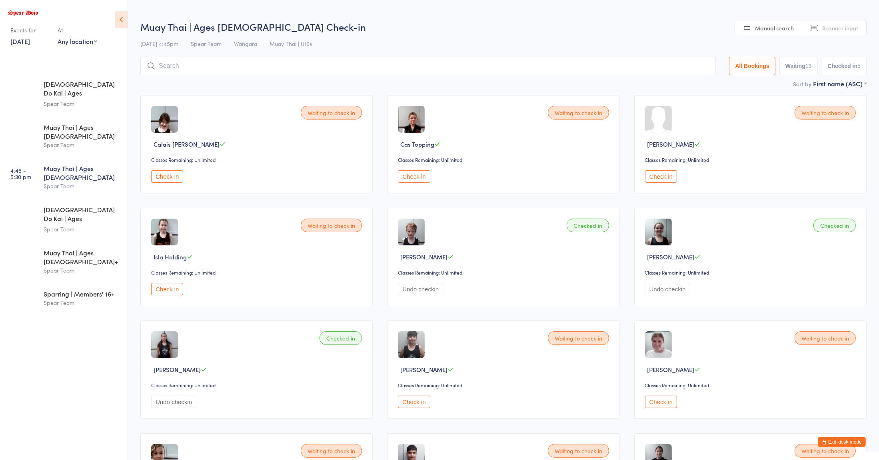
click at [411, 178] on button "Check in" at bounding box center [414, 176] width 32 height 12
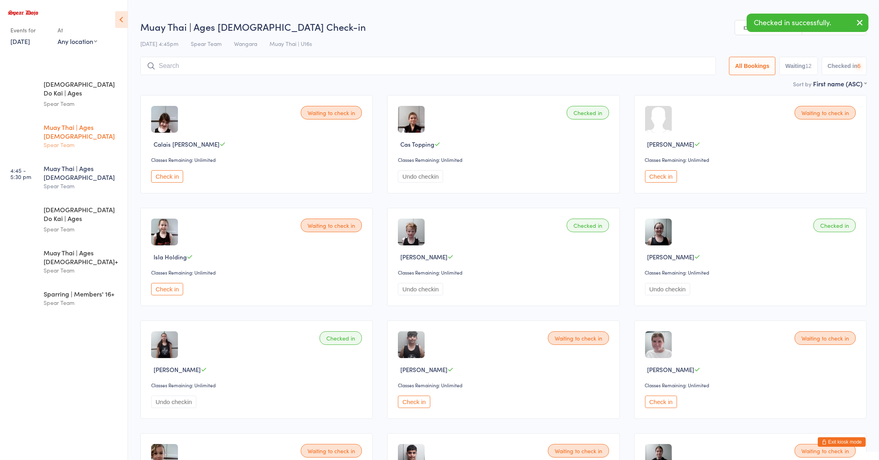
click at [102, 140] on div "Spear Team" at bounding box center [82, 144] width 77 height 9
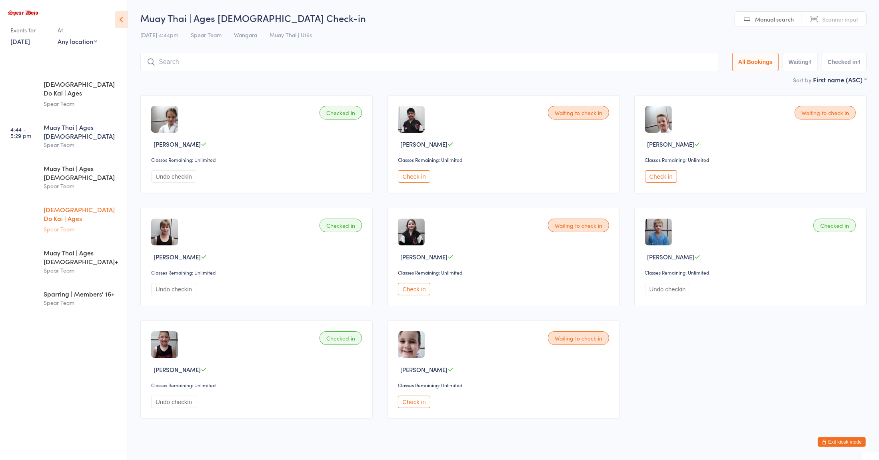
click at [93, 225] on div "Spear Team" at bounding box center [82, 229] width 77 height 9
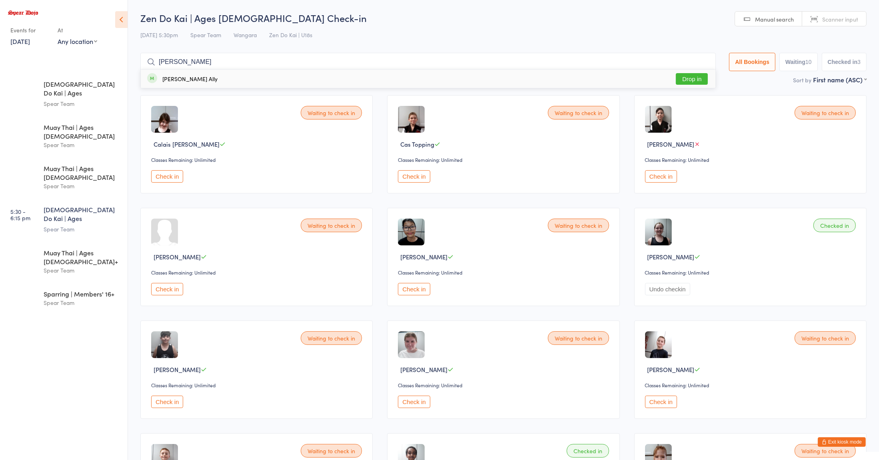
type input "[PERSON_NAME]"
click at [683, 83] on button "Drop in" at bounding box center [692, 79] width 32 height 12
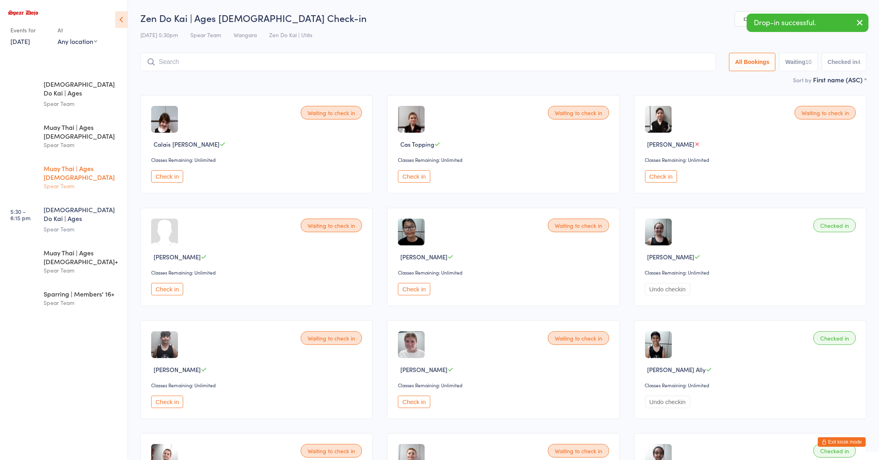
click at [105, 181] on div "Spear Team" at bounding box center [82, 185] width 77 height 9
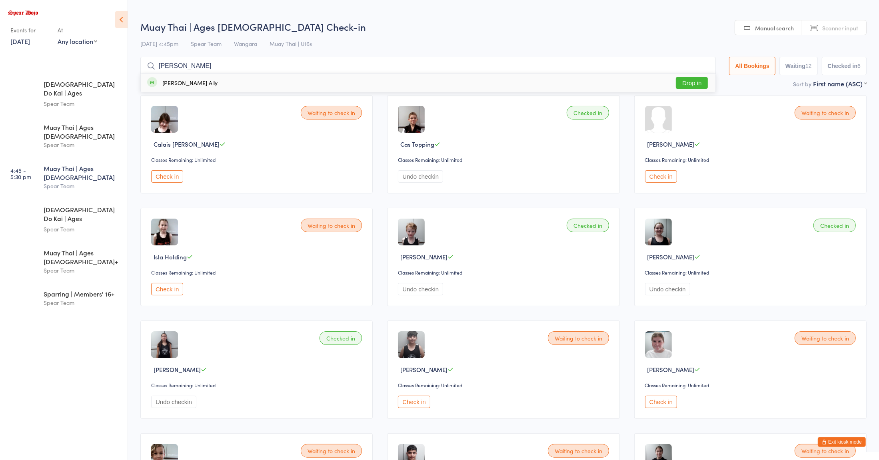
type input "[PERSON_NAME]"
click at [685, 83] on button "Drop in" at bounding box center [692, 83] width 32 height 12
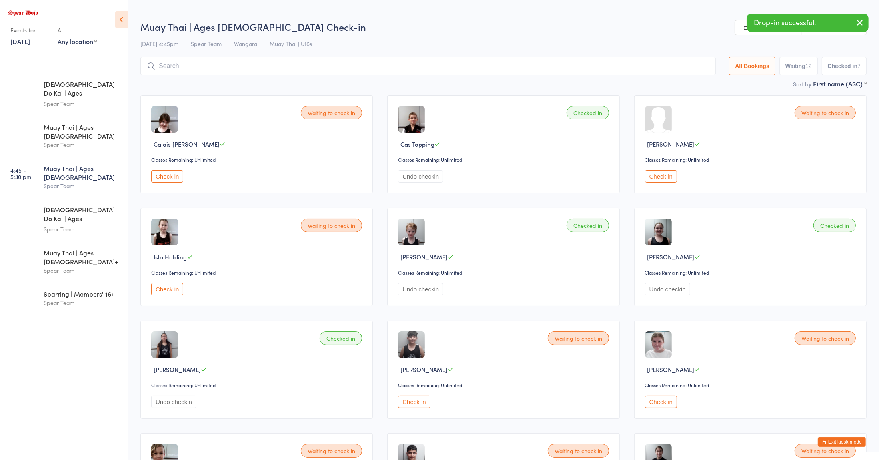
click at [100, 164] on div "Muay Thai | Ages [DEMOGRAPHIC_DATA]" at bounding box center [82, 173] width 77 height 18
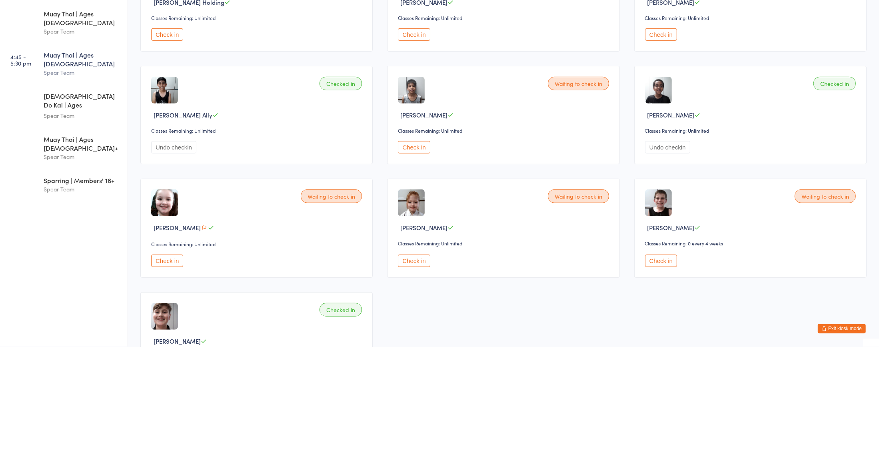
click at [421, 374] on button "Check in" at bounding box center [414, 374] width 32 height 12
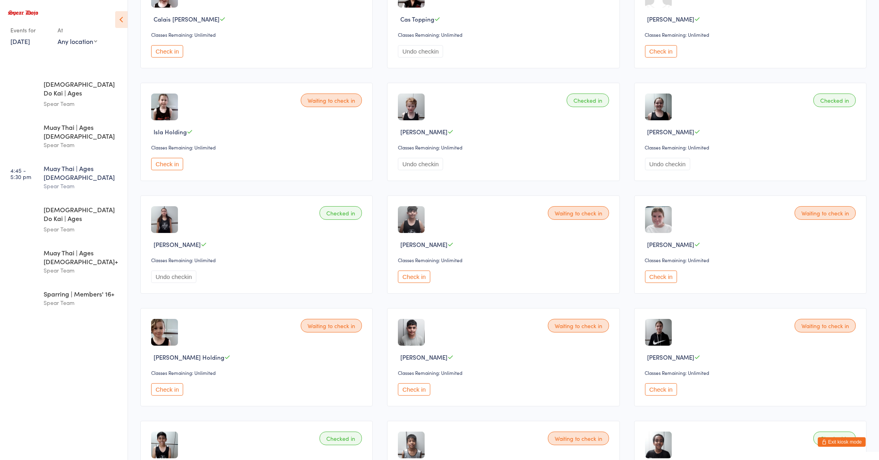
scroll to position [125, 0]
click at [96, 123] on div "Muay Thai | Ages [DEMOGRAPHIC_DATA]" at bounding box center [82, 132] width 77 height 18
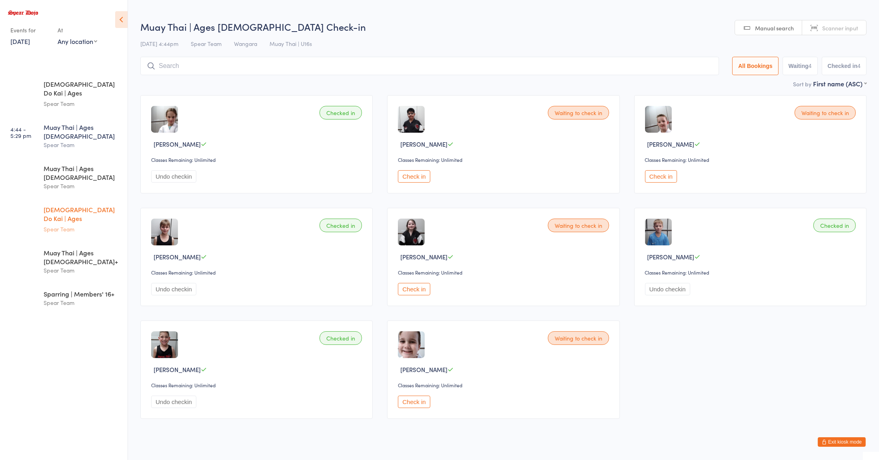
click at [81, 225] on div "Spear Team" at bounding box center [82, 229] width 77 height 9
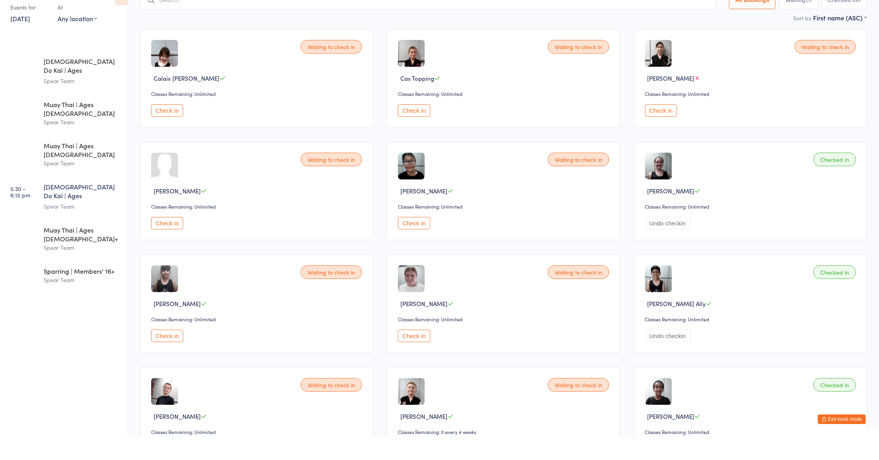
scroll to position [43, 0]
click at [169, 134] on button "Check in" at bounding box center [167, 133] width 32 height 12
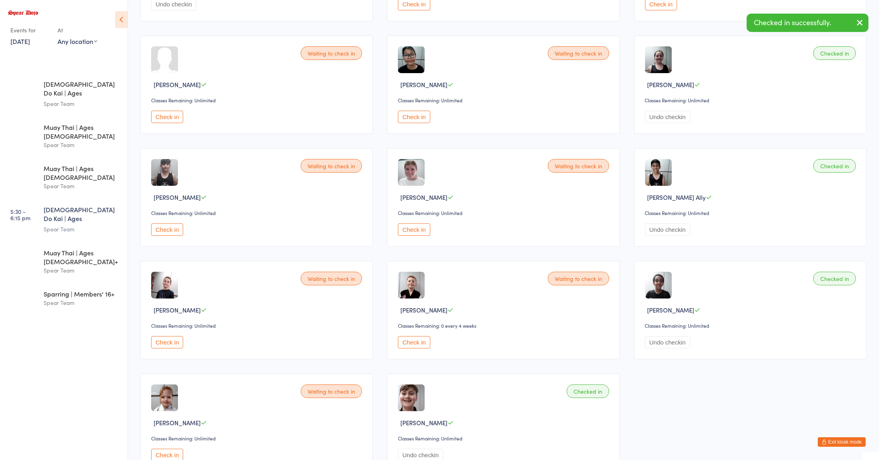
scroll to position [241, 0]
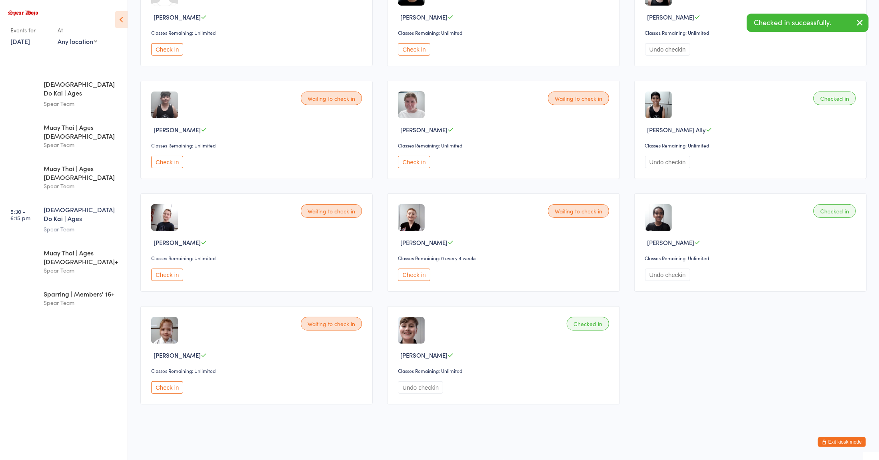
click at [174, 390] on button "Check in" at bounding box center [167, 387] width 32 height 12
click at [91, 181] on div "Spear Team" at bounding box center [82, 185] width 77 height 9
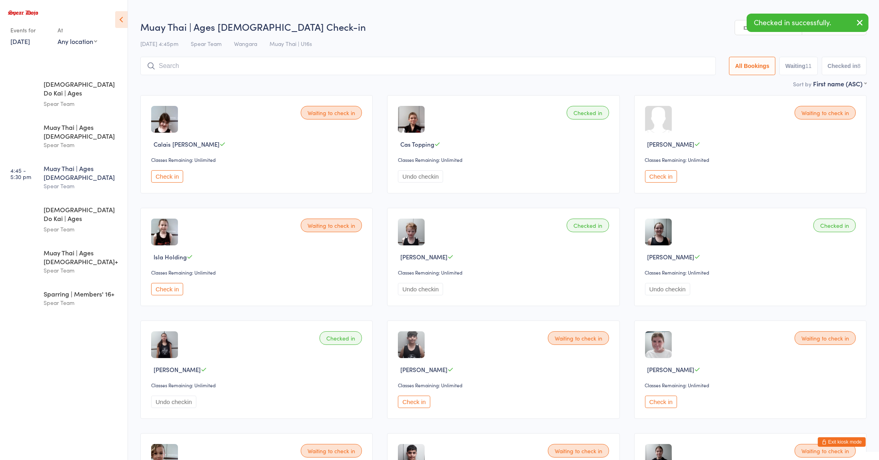
click at [82, 318] on ul "4:00 - 4:45 pm Zen Do Kai | Ages [DEMOGRAPHIC_DATA] Spear Team 4:44 - 5:29 pm M…" at bounding box center [64, 266] width 128 height 387
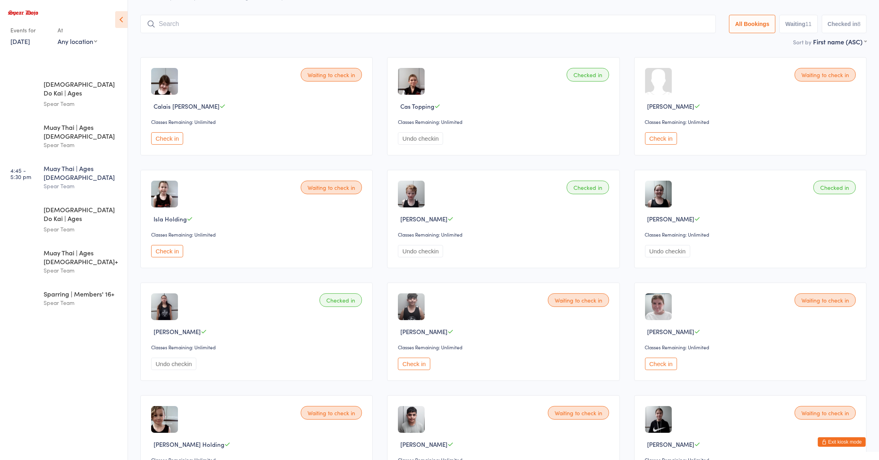
scroll to position [48, 0]
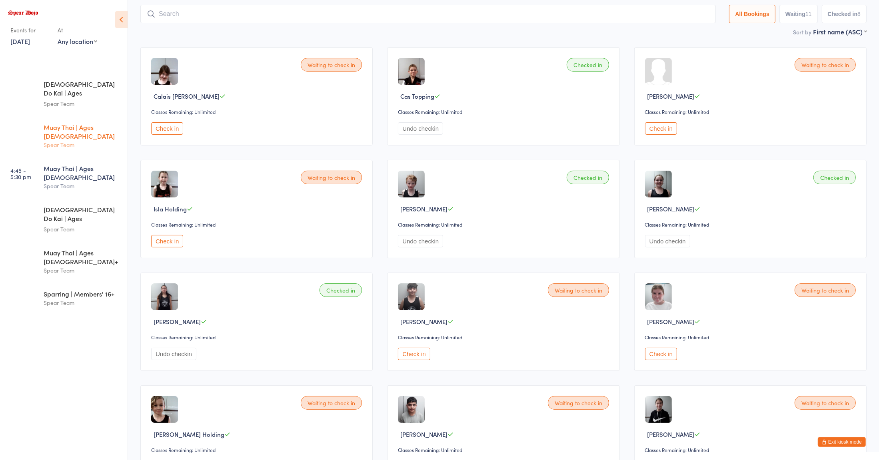
click at [87, 116] on div "Muay Thai | Ages [DEMOGRAPHIC_DATA] Spear Team" at bounding box center [86, 136] width 84 height 40
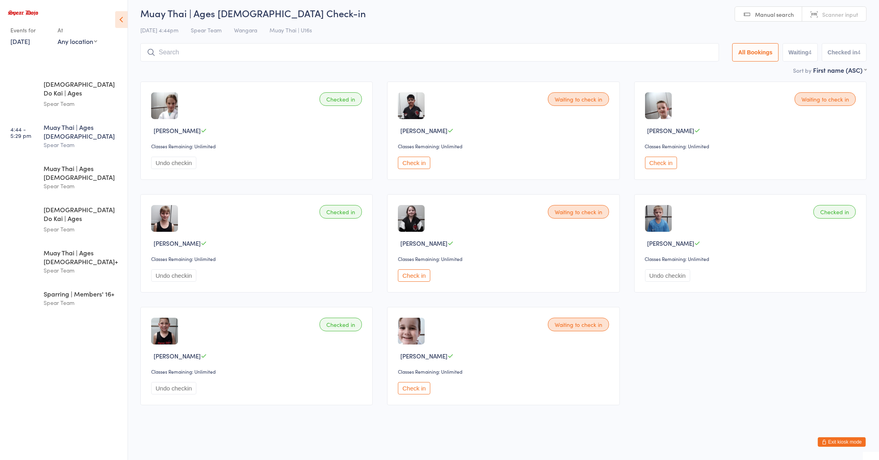
scroll to position [14, 0]
click at [595, 48] on input "search" at bounding box center [429, 52] width 578 height 18
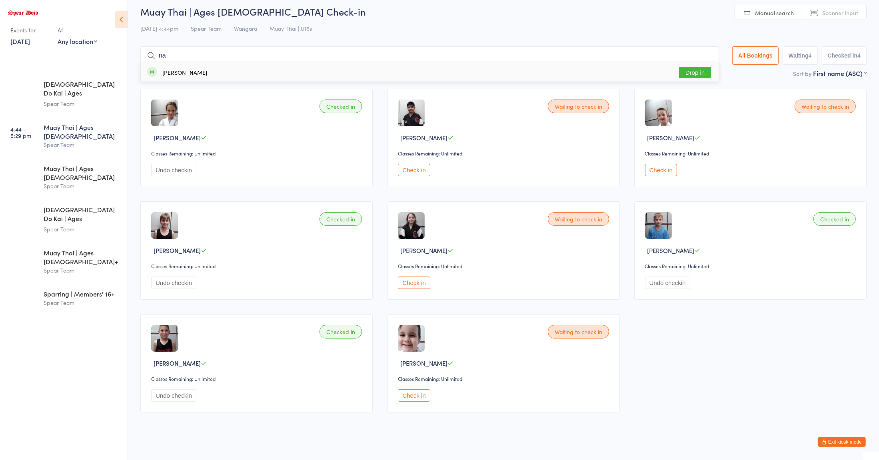
type input "n"
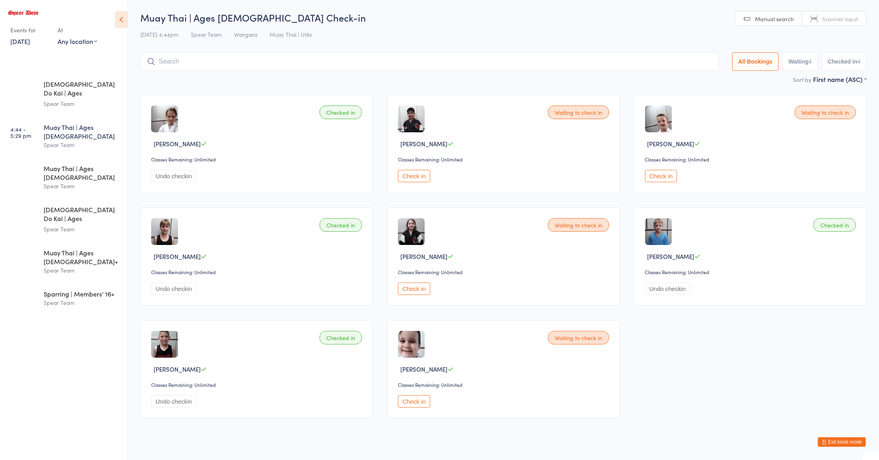
scroll to position [0, 0]
click at [96, 165] on div "Muay Thai | Ages [DEMOGRAPHIC_DATA] Spear Team" at bounding box center [86, 177] width 84 height 40
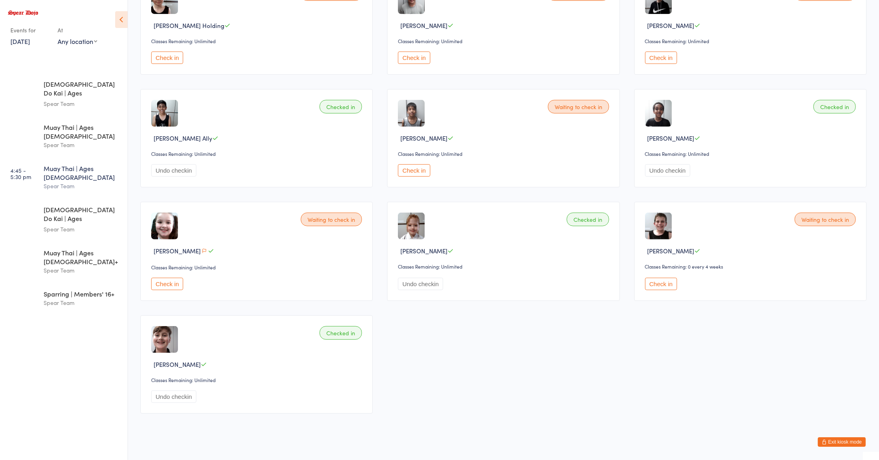
scroll to position [467, 0]
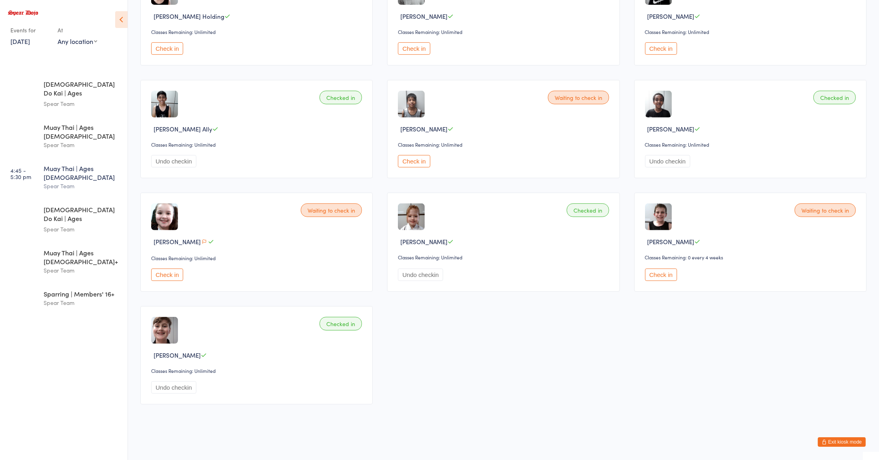
click at [162, 274] on button "Check in" at bounding box center [167, 275] width 32 height 12
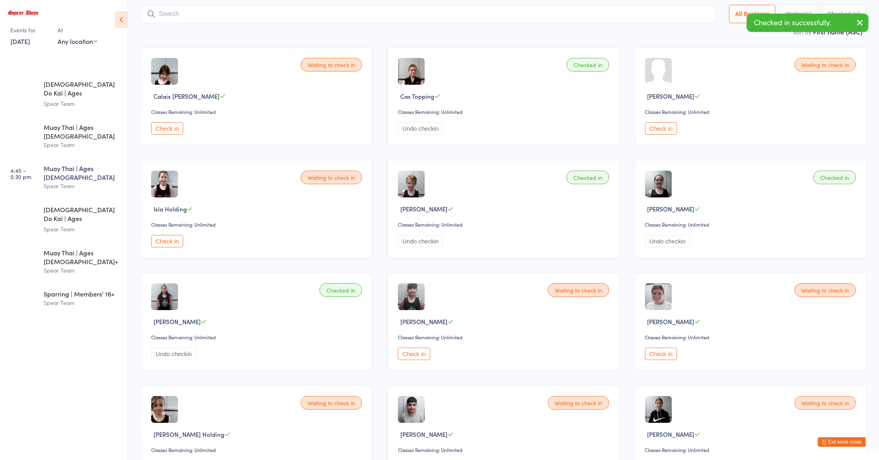
scroll to position [0, 0]
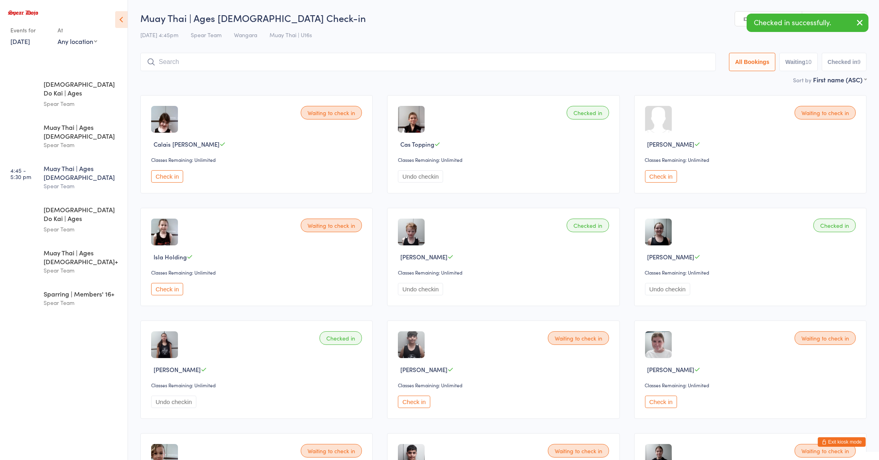
click at [404, 61] on input "search" at bounding box center [427, 62] width 575 height 18
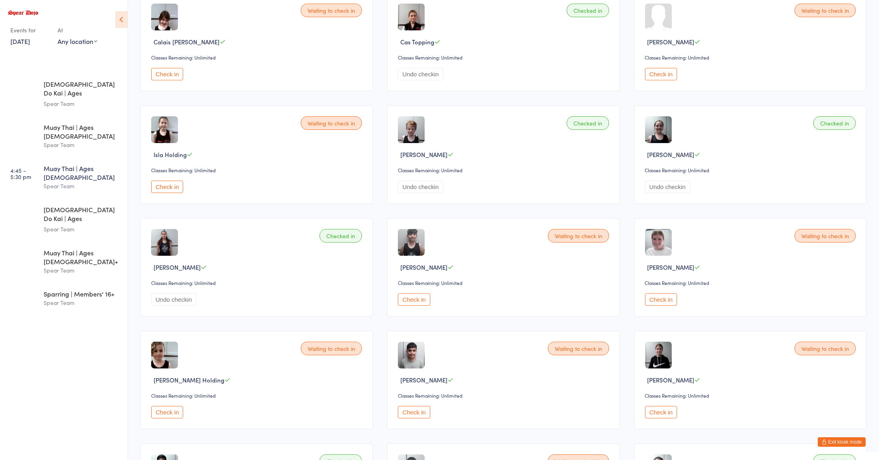
scroll to position [136, 0]
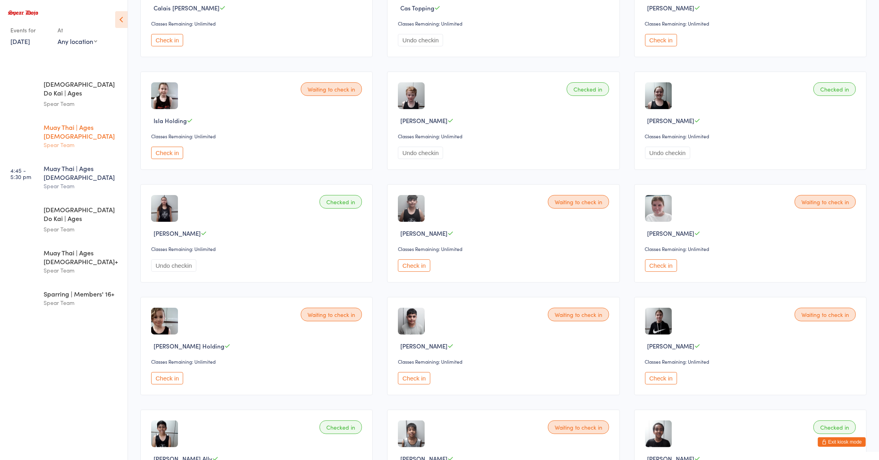
click at [75, 123] on div "Muay Thai | Ages [DEMOGRAPHIC_DATA]" at bounding box center [82, 132] width 77 height 18
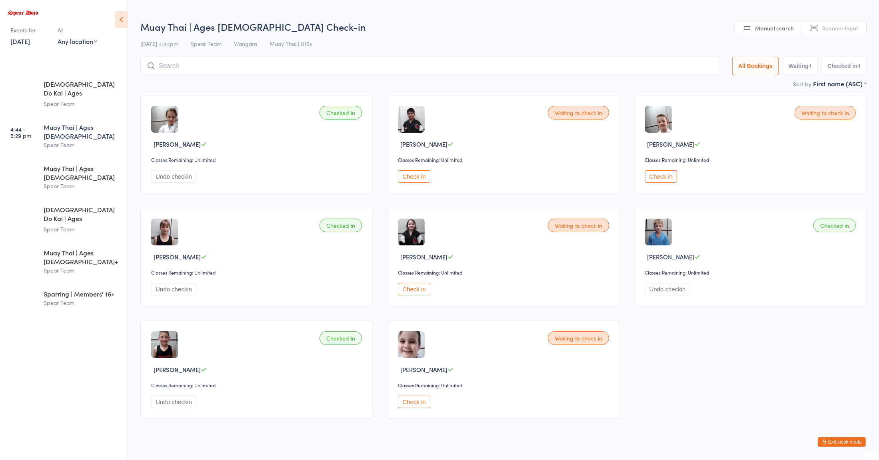
click at [164, 177] on button "Undo checkin" at bounding box center [173, 176] width 45 height 12
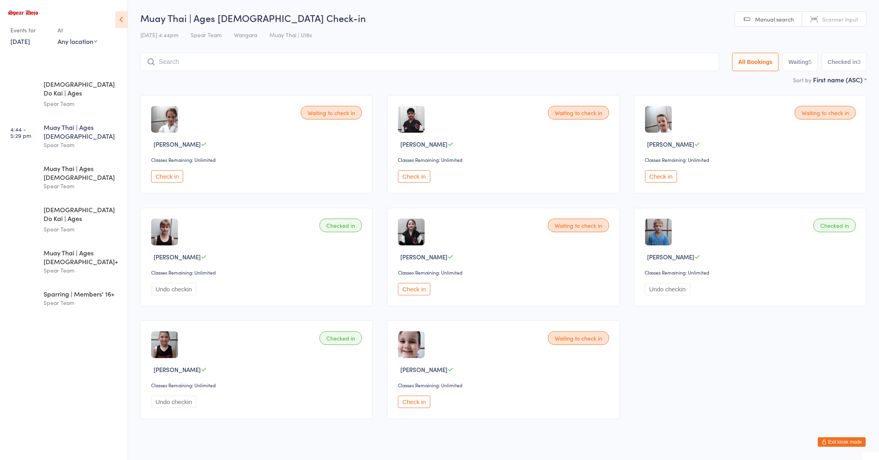
click at [95, 140] on div "Spear Team" at bounding box center [82, 144] width 77 height 9
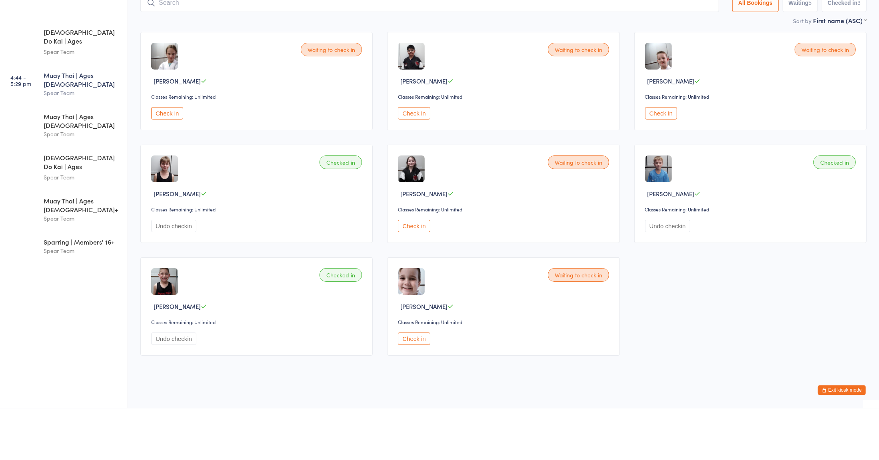
scroll to position [11, 0]
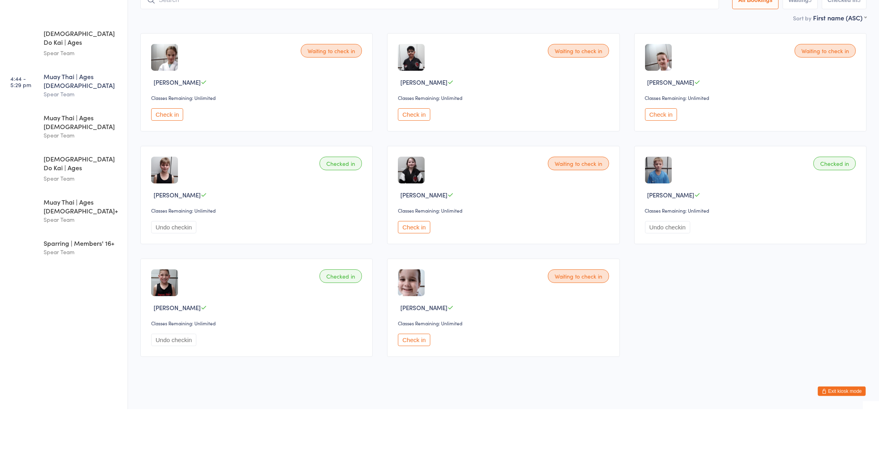
click at [660, 166] on button "Check in" at bounding box center [661, 165] width 32 height 12
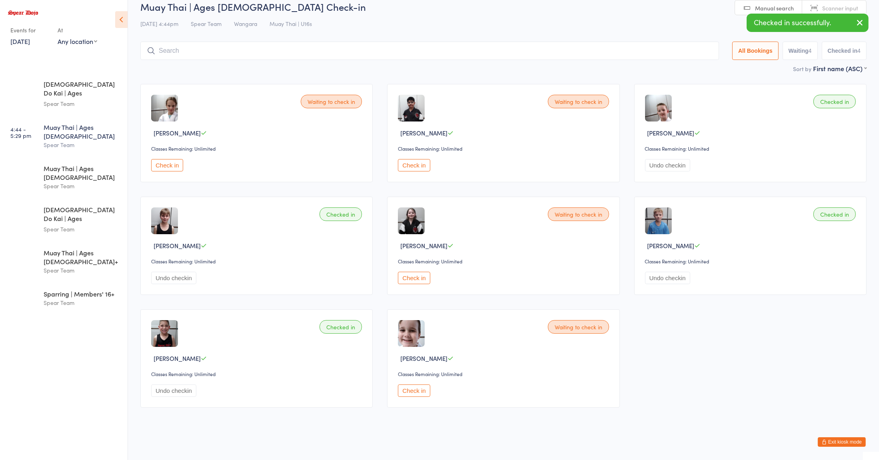
click at [413, 164] on button "Check in" at bounding box center [414, 165] width 32 height 12
click at [171, 169] on button "Check in" at bounding box center [167, 165] width 32 height 12
